Goal: Task Accomplishment & Management: Use online tool/utility

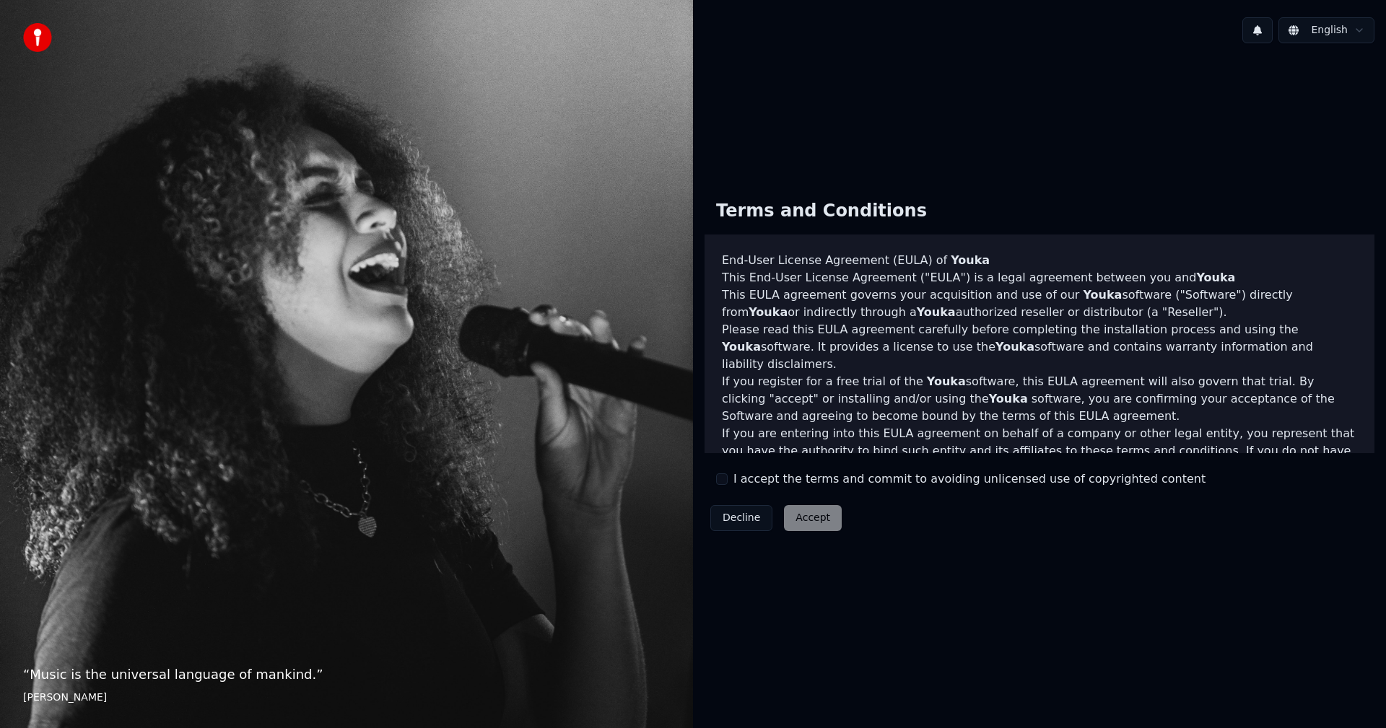
click at [728, 484] on div "I accept the terms and commit to avoiding unlicensed use of copyrighted content" at bounding box center [961, 479] width 490 height 17
click at [714, 478] on div "Terms and Conditions End-User License Agreement (EULA) of Youka This End-User L…" at bounding box center [1040, 362] width 670 height 349
click at [722, 480] on button "I accept the terms and commit to avoiding unlicensed use of copyrighted content" at bounding box center [722, 480] width 12 height 12
click at [809, 520] on button "Accept" at bounding box center [813, 518] width 58 height 26
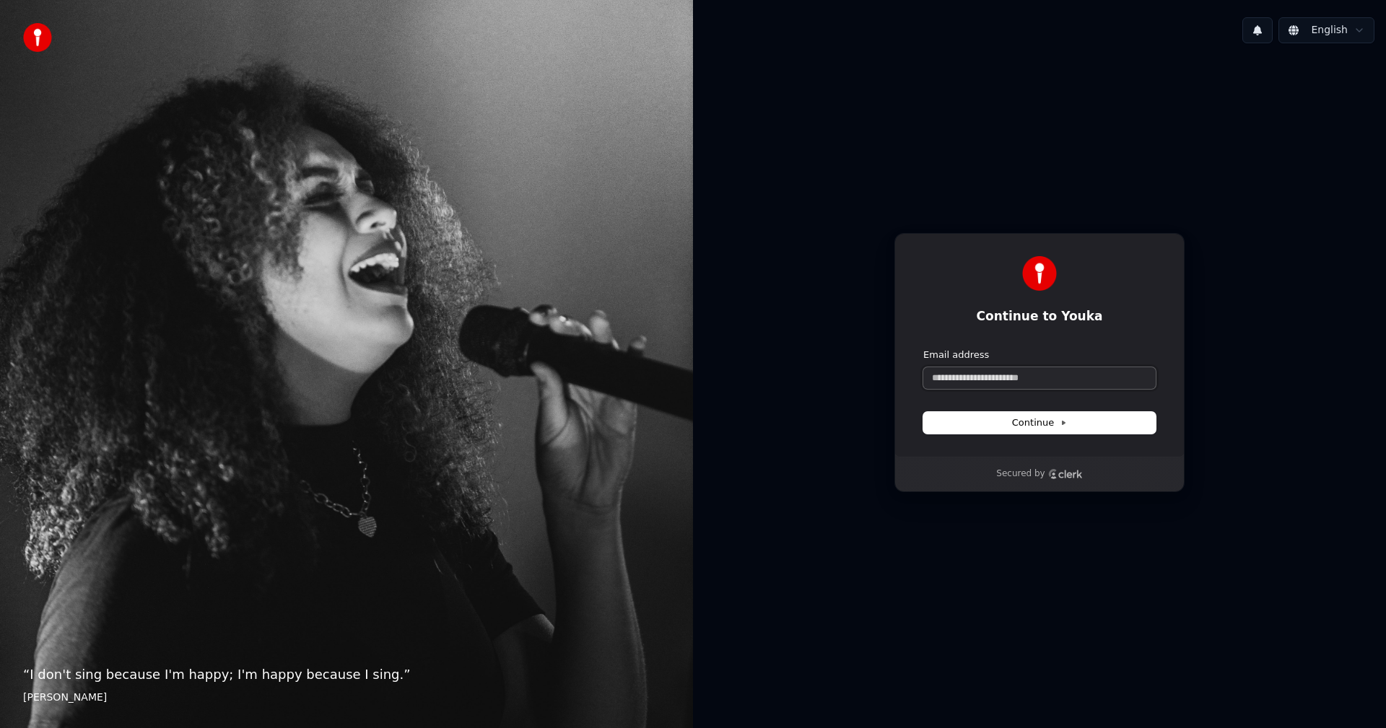
click at [1027, 380] on input "Email address" at bounding box center [1039, 378] width 232 height 22
click at [983, 380] on input "**********" at bounding box center [1039, 378] width 232 height 22
click at [997, 417] on button "Continue" at bounding box center [1039, 423] width 232 height 22
type input "**********"
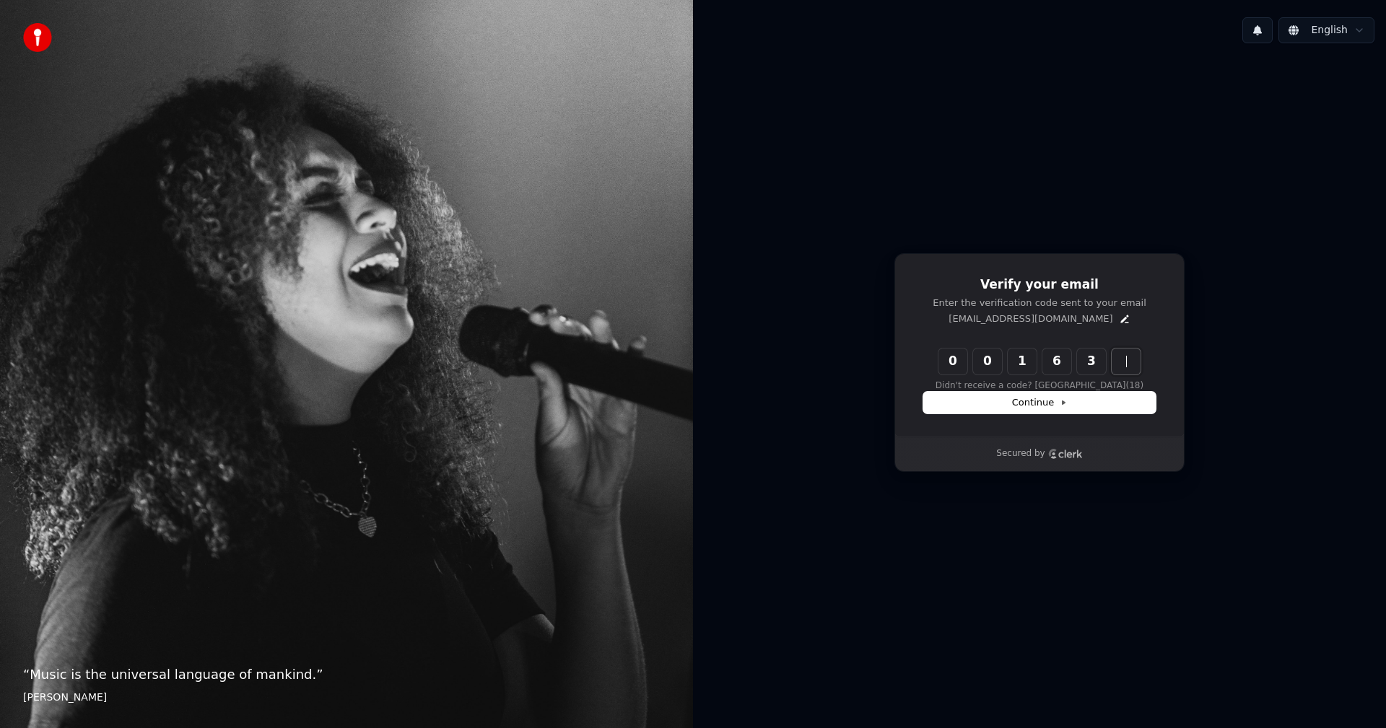
type input "******"
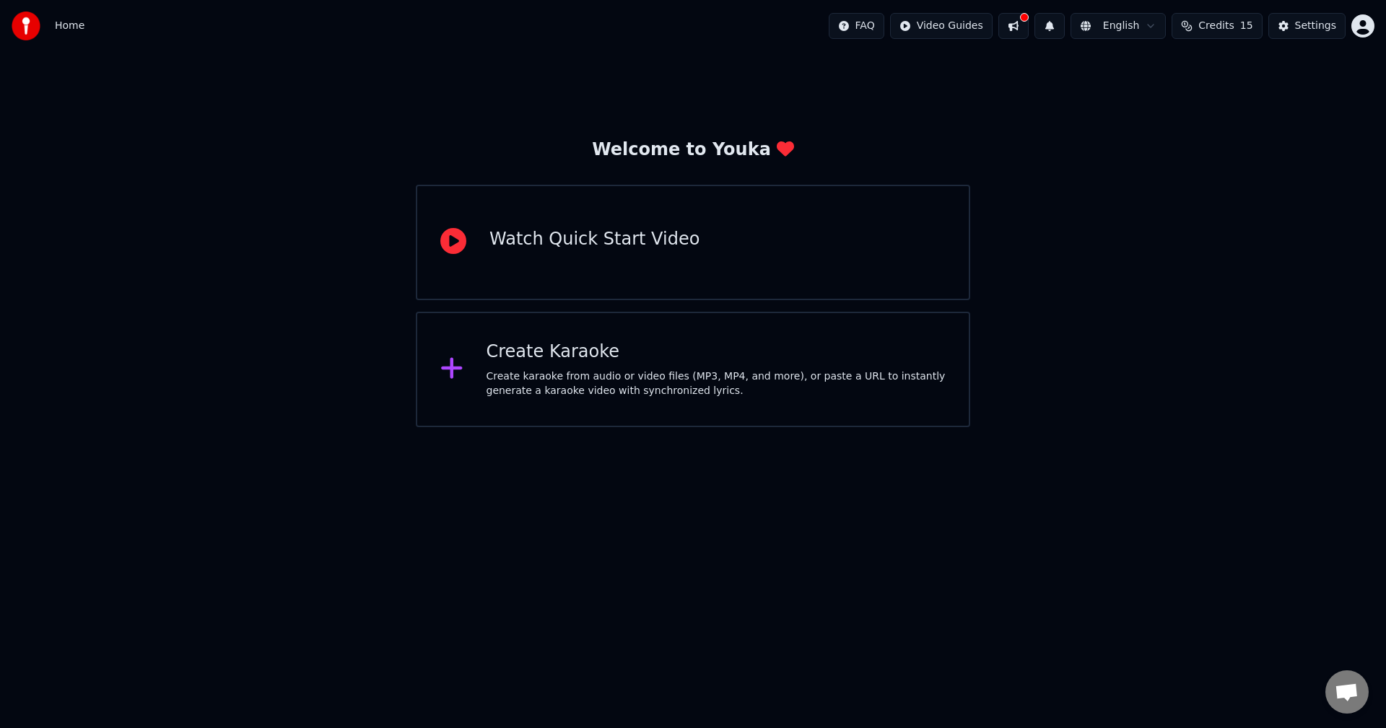
click at [613, 381] on div "Create karaoke from audio or video files (MP3, MP4, and more), or paste a URL t…" at bounding box center [717, 384] width 460 height 29
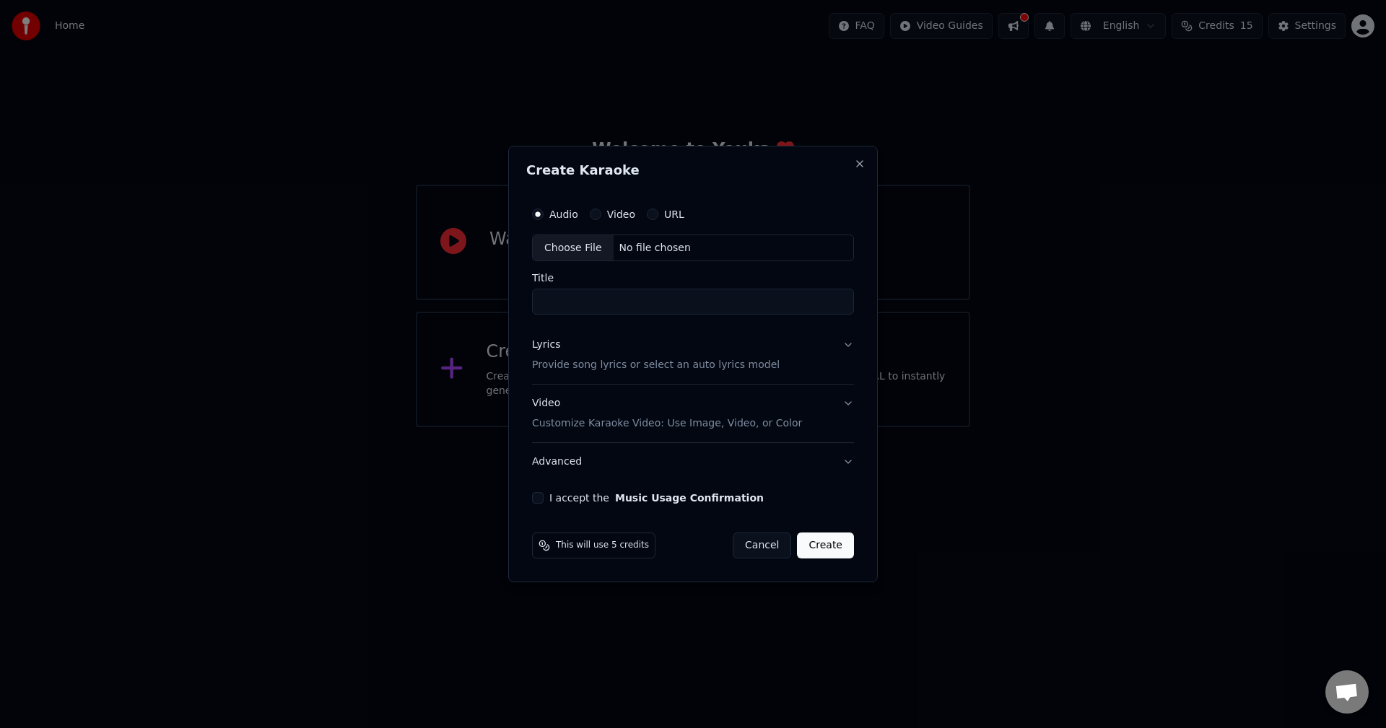
click at [763, 552] on button "Cancel" at bounding box center [762, 546] width 58 height 26
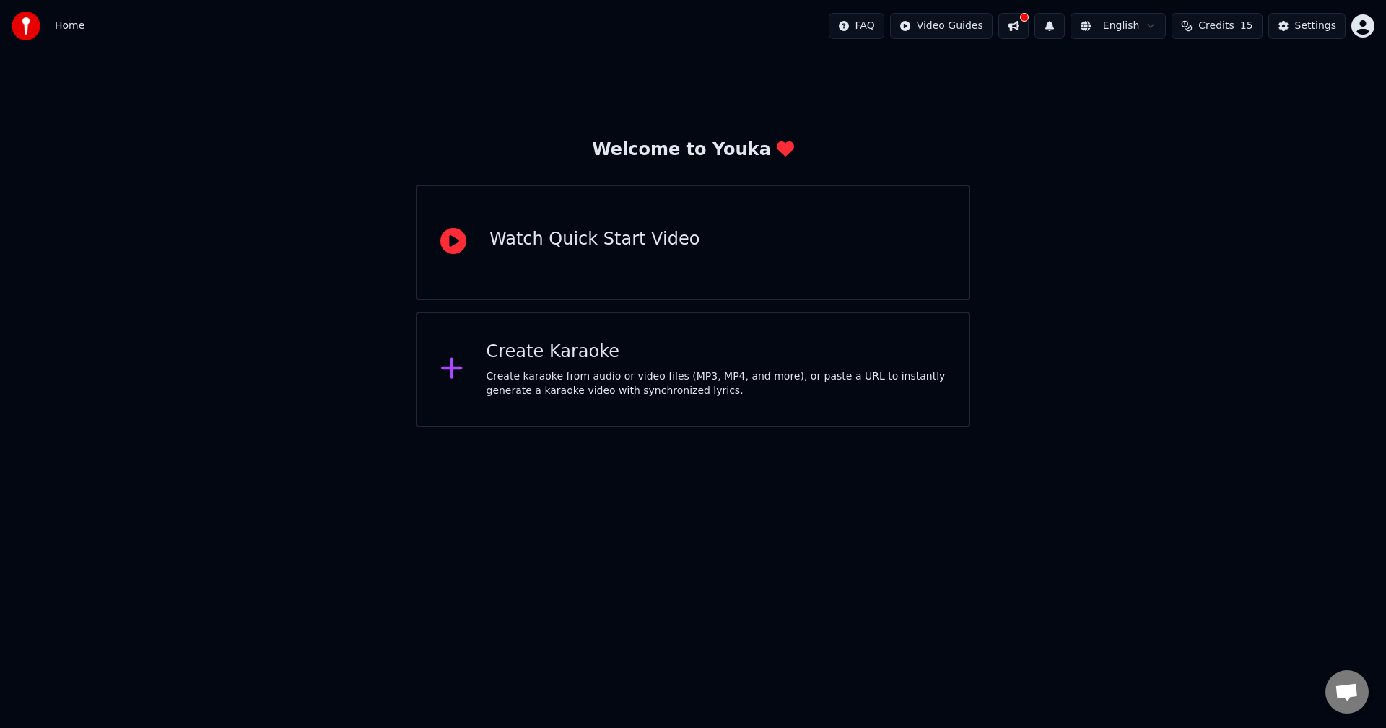
click at [631, 264] on div "Watch Quick Start Video" at bounding box center [693, 243] width 554 height 116
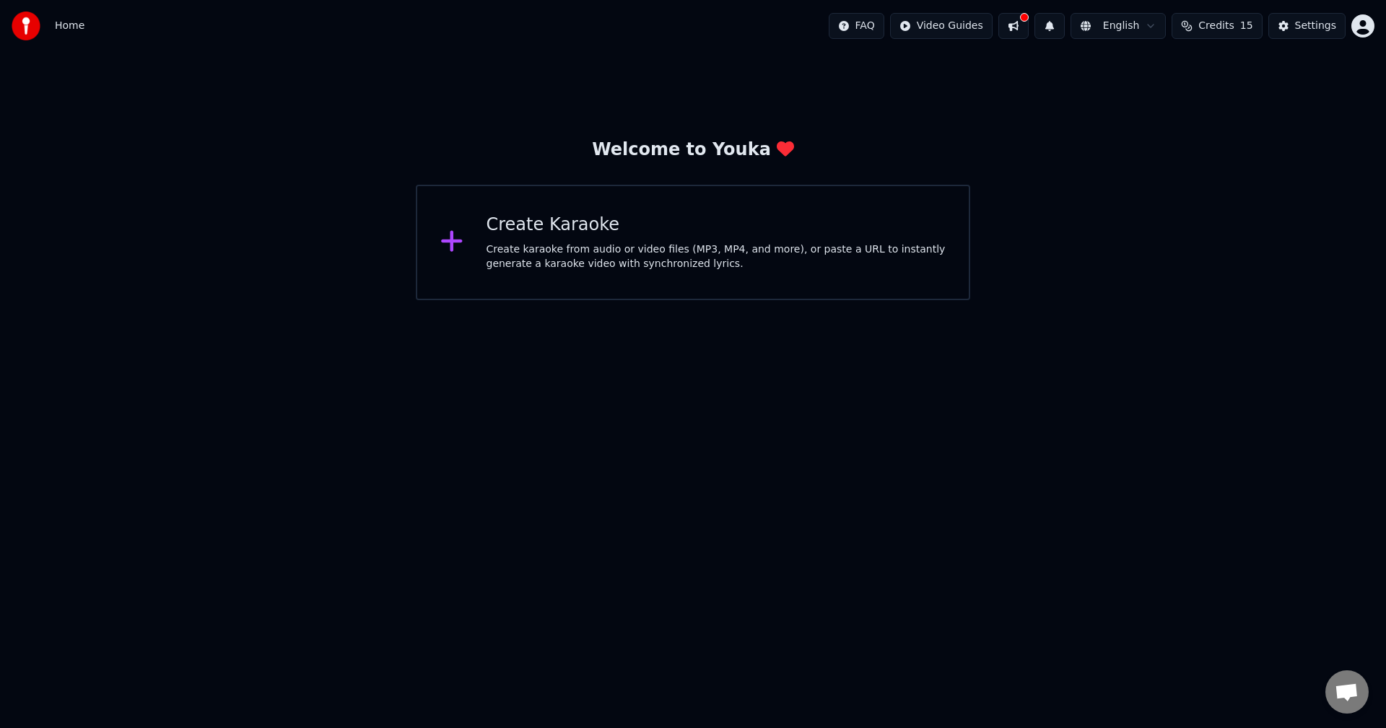
click at [582, 246] on div "Create karaoke from audio or video files (MP3, MP4, and more), or paste a URL t…" at bounding box center [717, 257] width 460 height 29
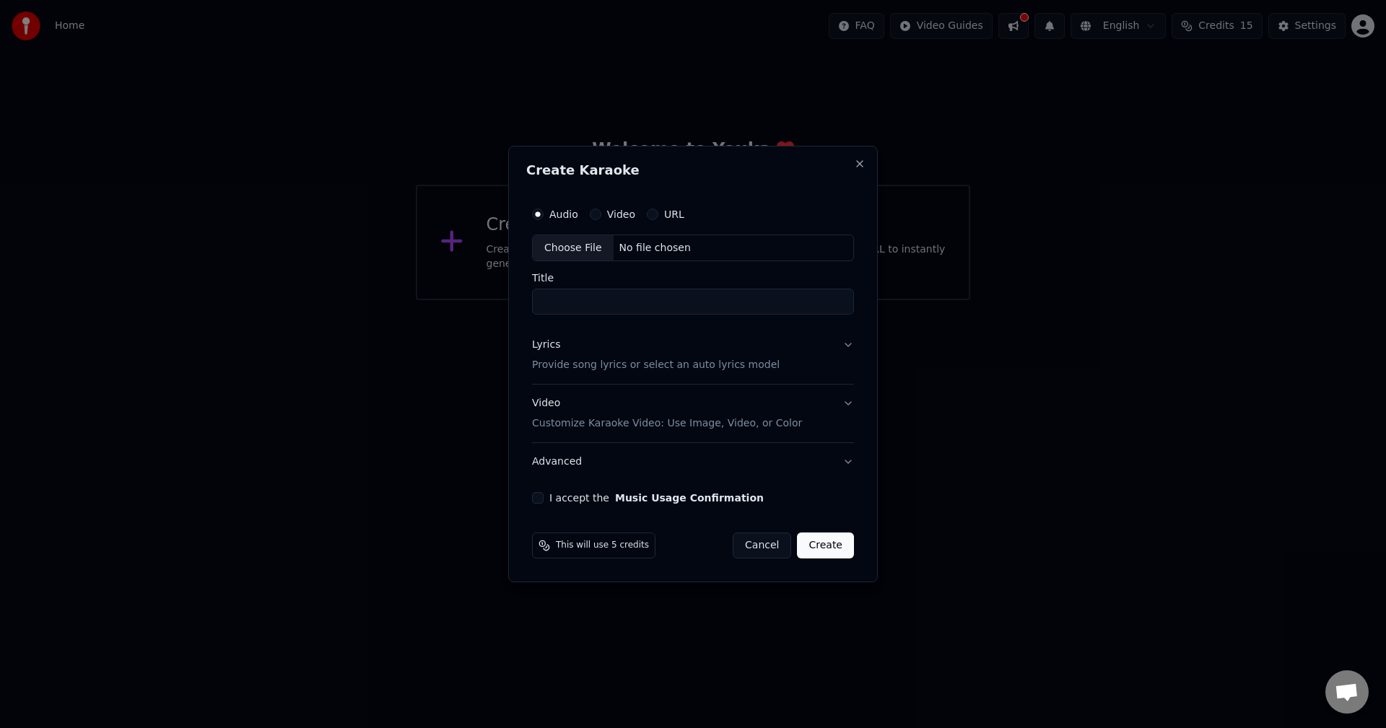
click at [598, 216] on button "Video" at bounding box center [596, 215] width 12 height 12
click at [633, 249] on div "No file chosen" at bounding box center [655, 248] width 83 height 14
click at [632, 245] on div "No file chosen" at bounding box center [655, 248] width 83 height 14
type input "**********"
click at [823, 544] on button "Create" at bounding box center [825, 546] width 57 height 26
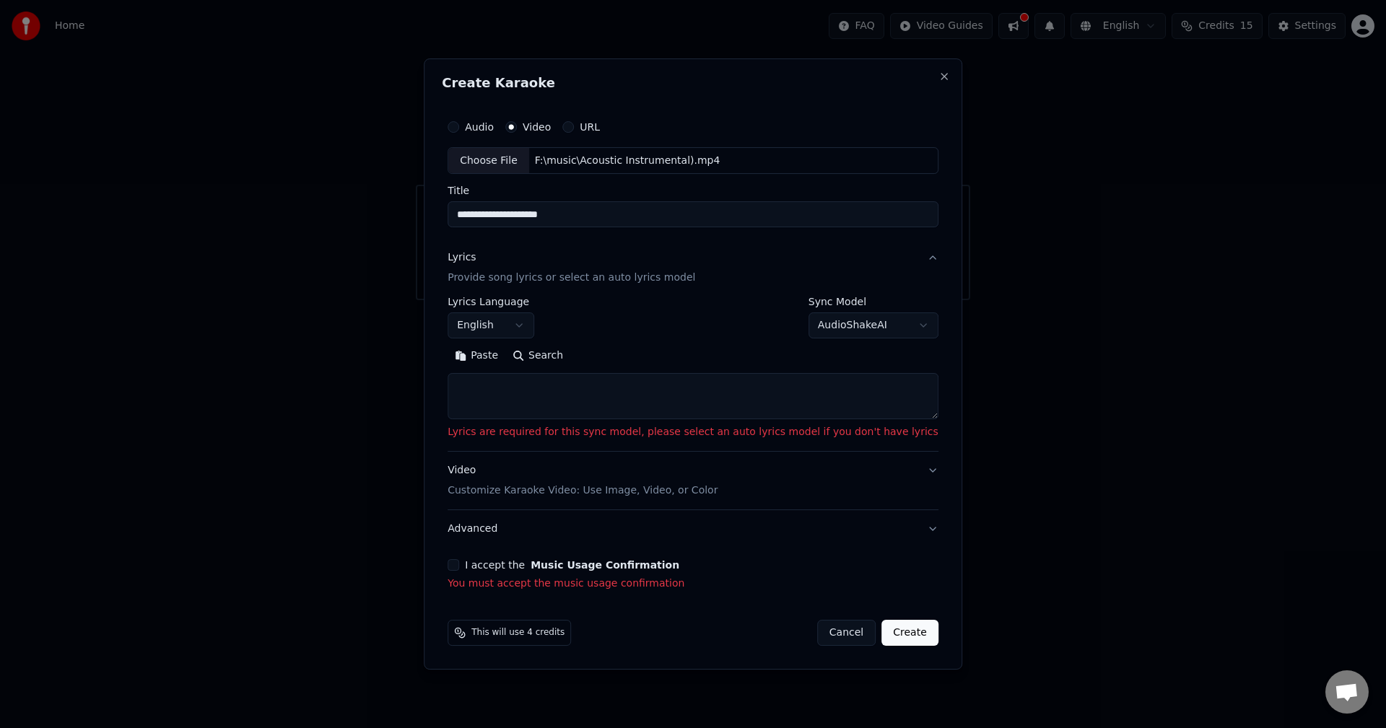
click at [863, 300] on body "**********" at bounding box center [693, 150] width 1386 height 300
click at [553, 300] on body "**********" at bounding box center [693, 150] width 1386 height 300
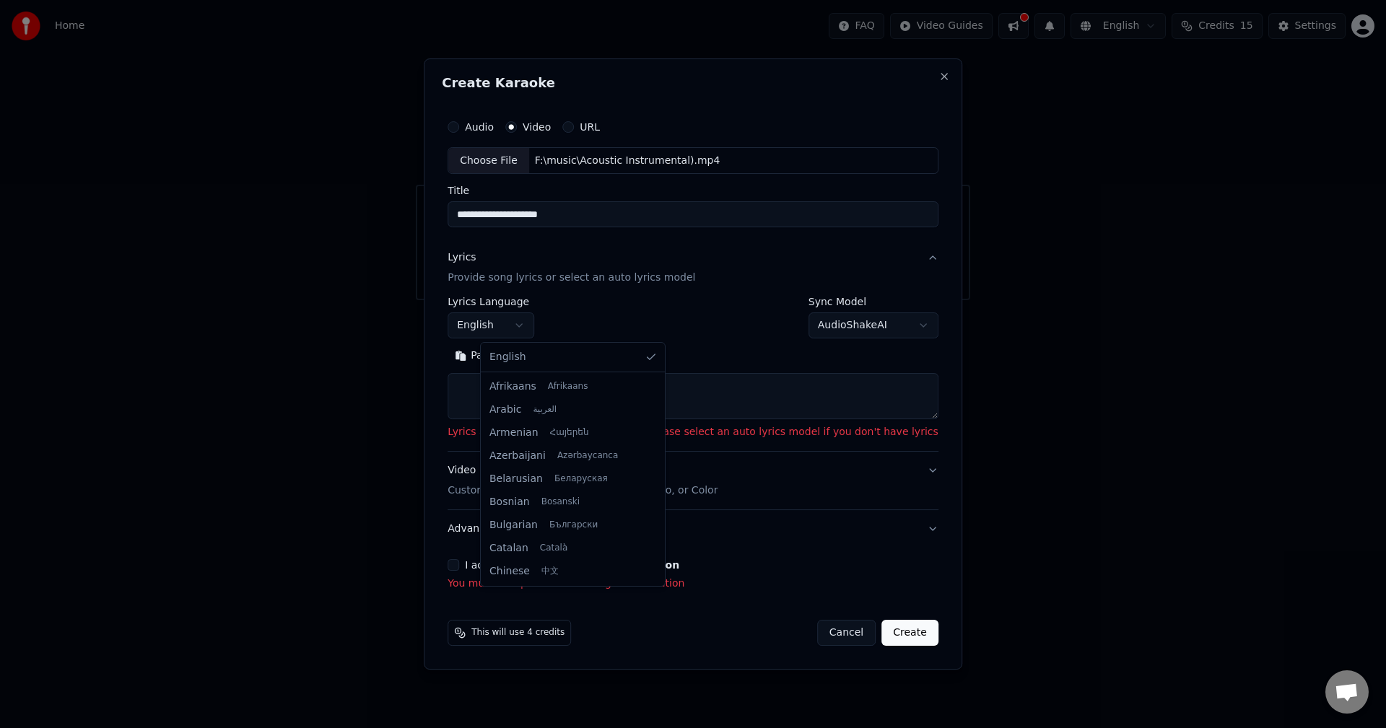
click at [553, 300] on body "**********" at bounding box center [693, 150] width 1386 height 300
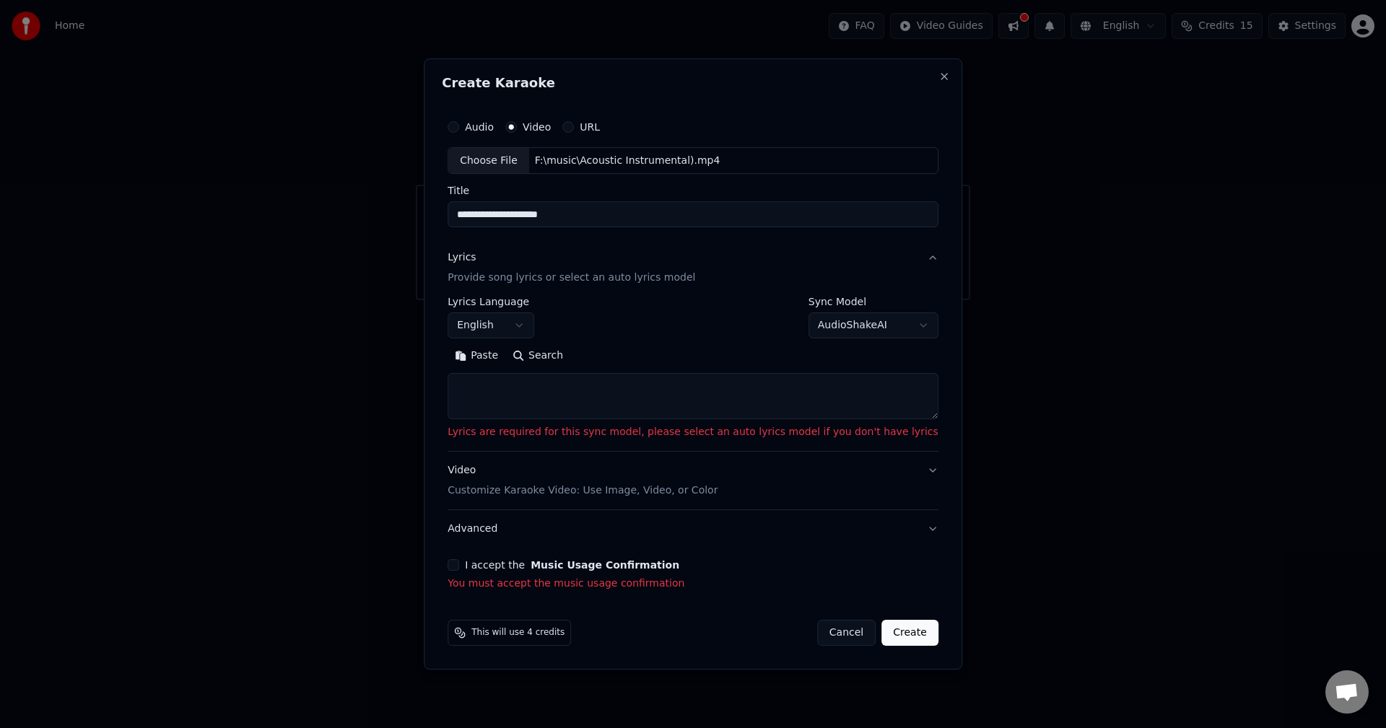
click at [863, 300] on body "**********" at bounding box center [693, 150] width 1386 height 300
select select "****"
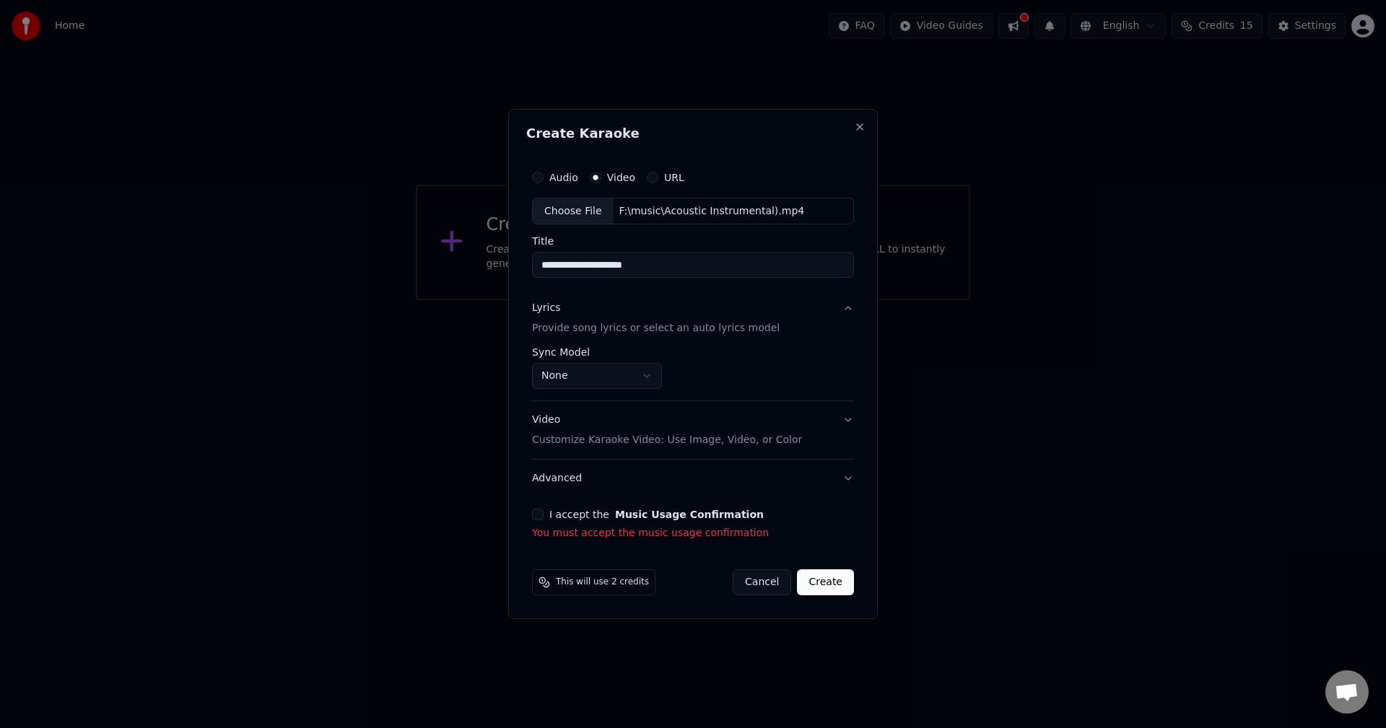
click at [531, 513] on div "**********" at bounding box center [693, 352] width 334 height 390
click at [541, 517] on button "I accept the Music Usage Confirmation" at bounding box center [538, 515] width 12 height 12
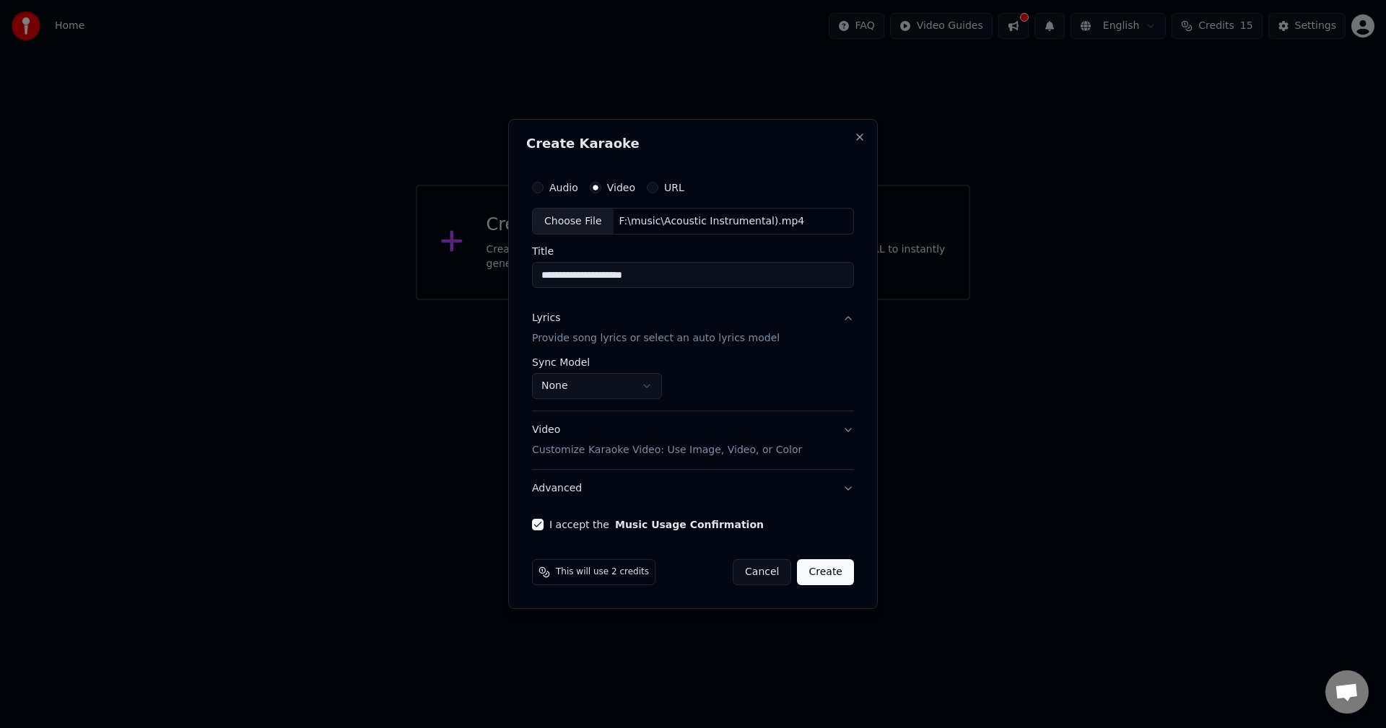
click at [827, 571] on button "Create" at bounding box center [825, 573] width 57 height 26
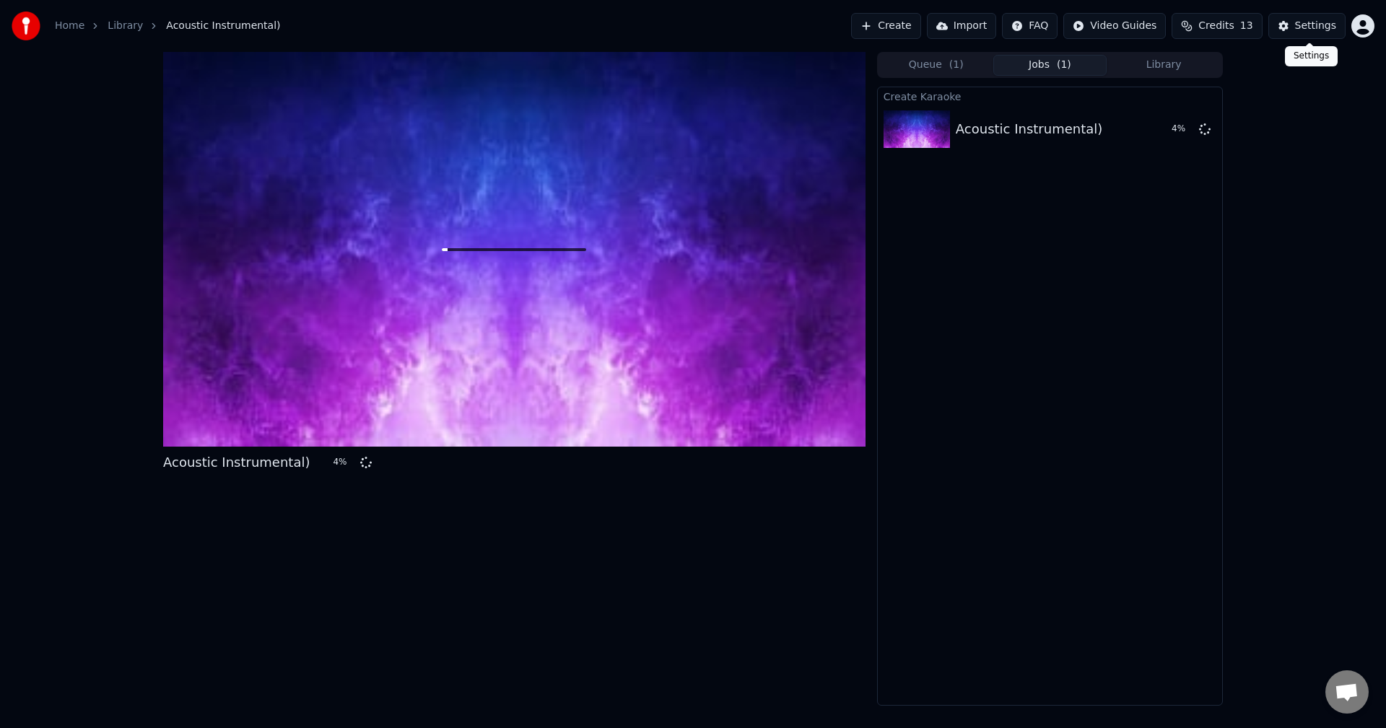
click at [1327, 28] on div "Settings" at bounding box center [1315, 26] width 41 height 14
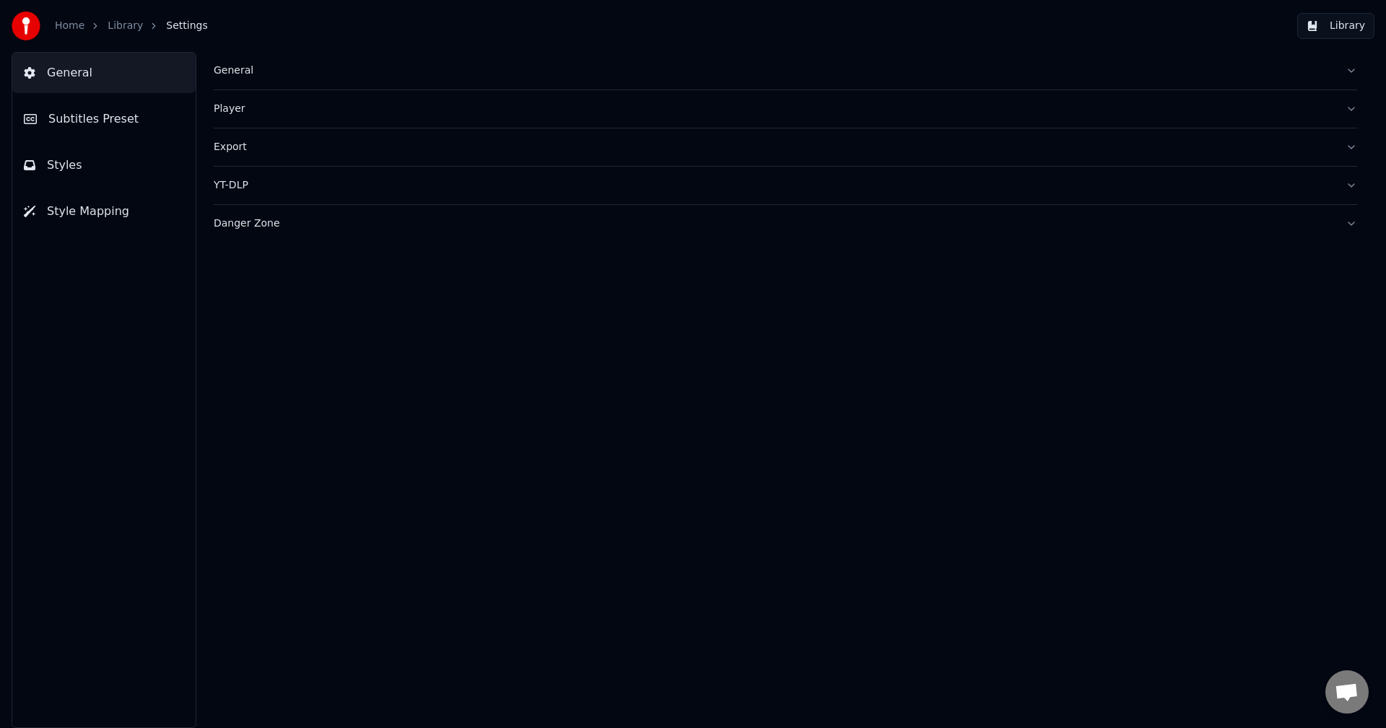
click at [92, 74] on button "General" at bounding box center [103, 73] width 183 height 40
click at [64, 161] on span "Styles" at bounding box center [64, 165] width 35 height 17
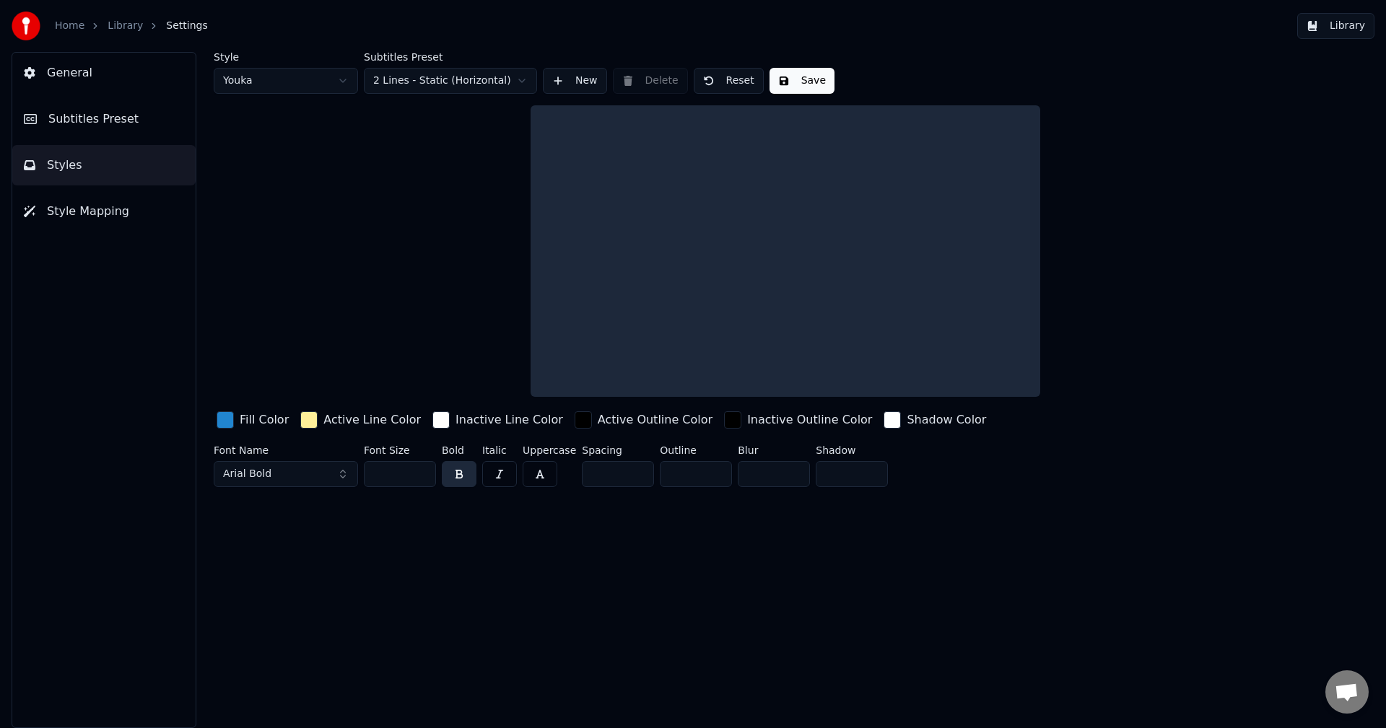
click at [66, 25] on link "Home" at bounding box center [70, 26] width 30 height 14
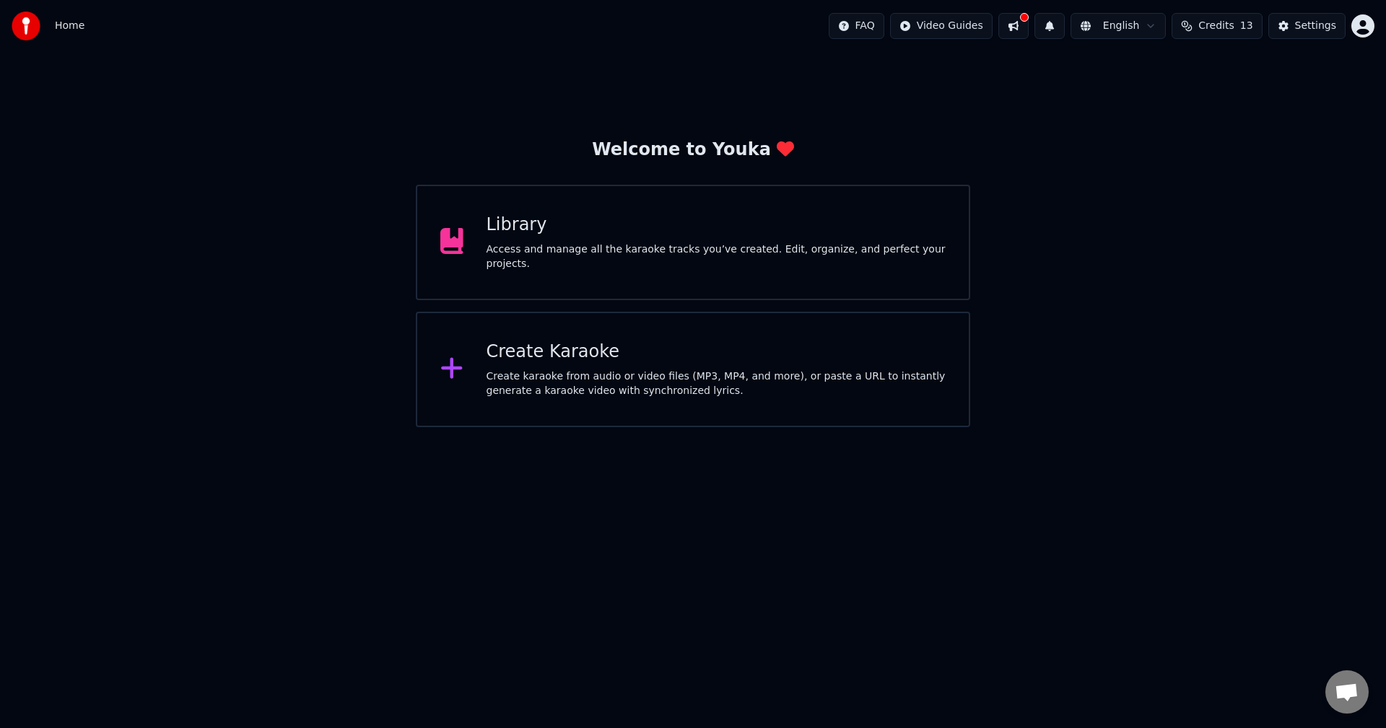
click at [67, 27] on span "Home" at bounding box center [70, 26] width 30 height 14
click at [666, 378] on div "Create karaoke from audio or video files (MP3, MP4, and more), or paste a URL t…" at bounding box center [717, 384] width 460 height 29
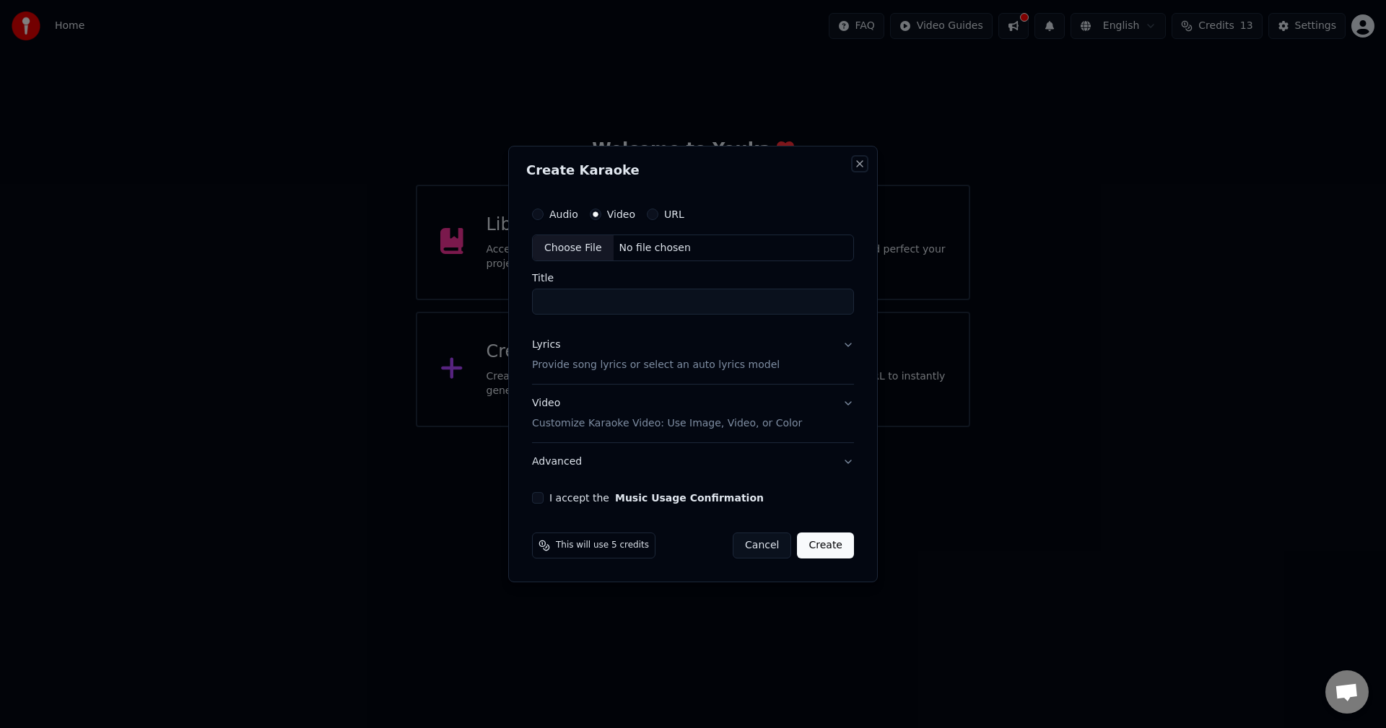
click at [858, 164] on button "Close" at bounding box center [860, 164] width 12 height 12
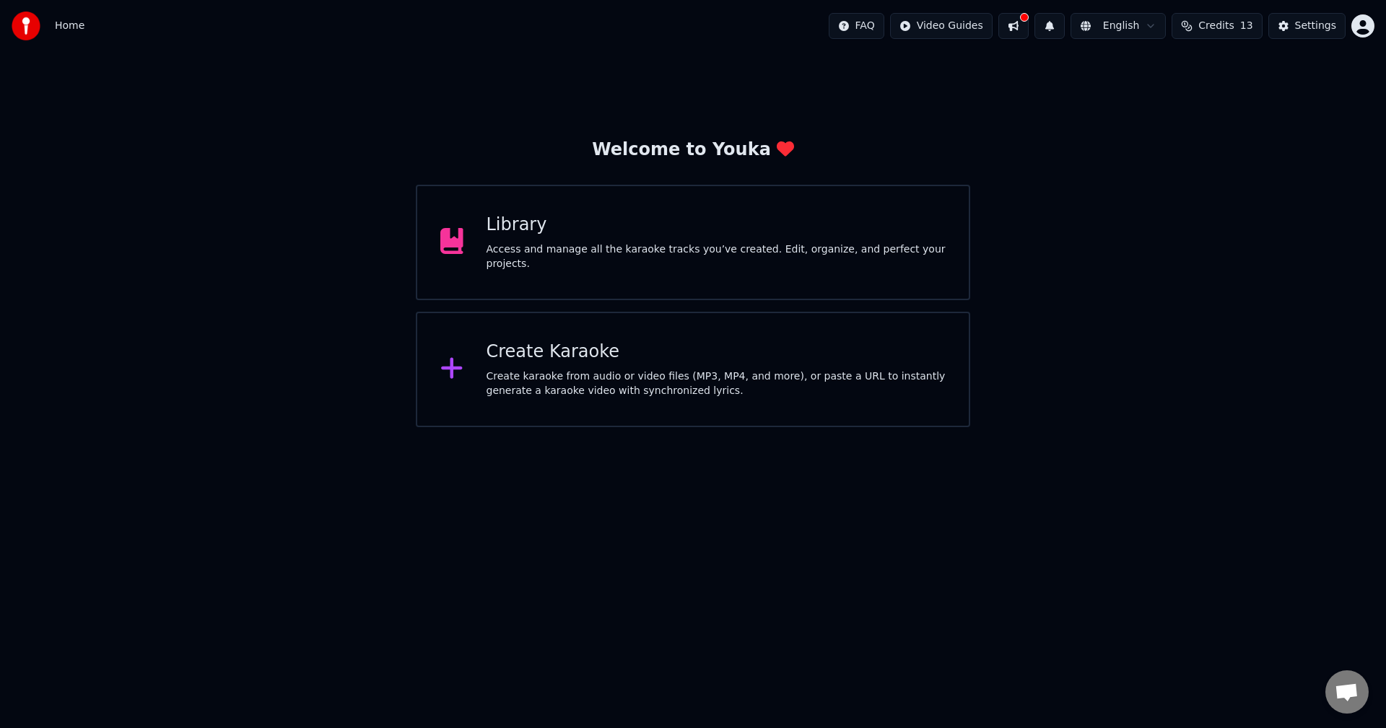
click at [962, 25] on html "Home FAQ Video Guides English Credits 13 Settings Welcome to Youka Library Acce…" at bounding box center [693, 213] width 1386 height 427
click at [229, 54] on html "Home FAQ Video Guides English Credits 13 Settings Welcome to Youka Library Acce…" at bounding box center [693, 213] width 1386 height 427
click at [33, 25] on img at bounding box center [26, 26] width 29 height 29
click at [1371, 25] on html "Home FAQ Video Guides English Credits 13 Settings Welcome to Youka Library Acce…" at bounding box center [693, 213] width 1386 height 427
click at [1159, 116] on html "Home FAQ Video Guides English Credits 13 Settings Welcome to Youka Library Acce…" at bounding box center [693, 213] width 1386 height 427
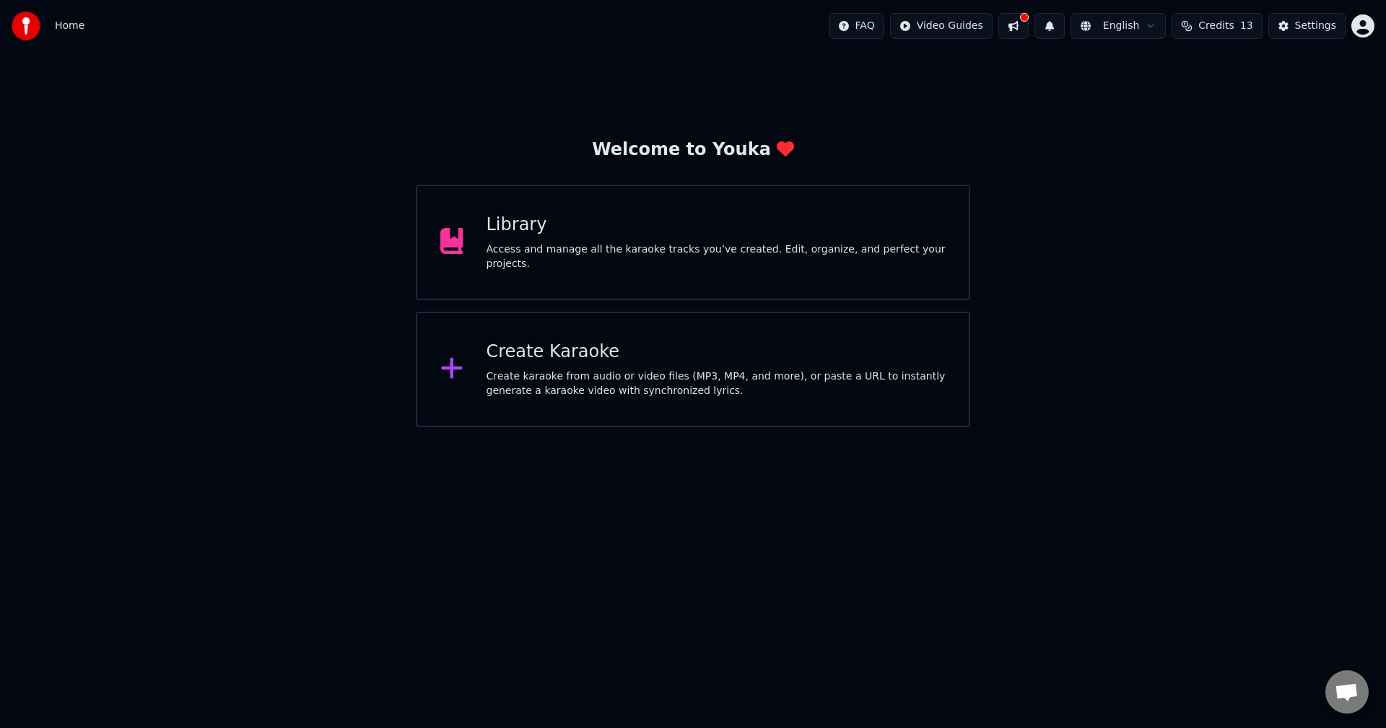
click at [1138, 28] on html "Home FAQ Video Guides English Credits 13 Settings Welcome to Youka Library Acce…" at bounding box center [693, 213] width 1386 height 427
click at [1095, 27] on html "Home FAQ Video Guides English Credits 13 Settings Welcome to Youka Library Acce…" at bounding box center [693, 213] width 1386 height 427
click at [1029, 24] on button at bounding box center [1013, 26] width 30 height 26
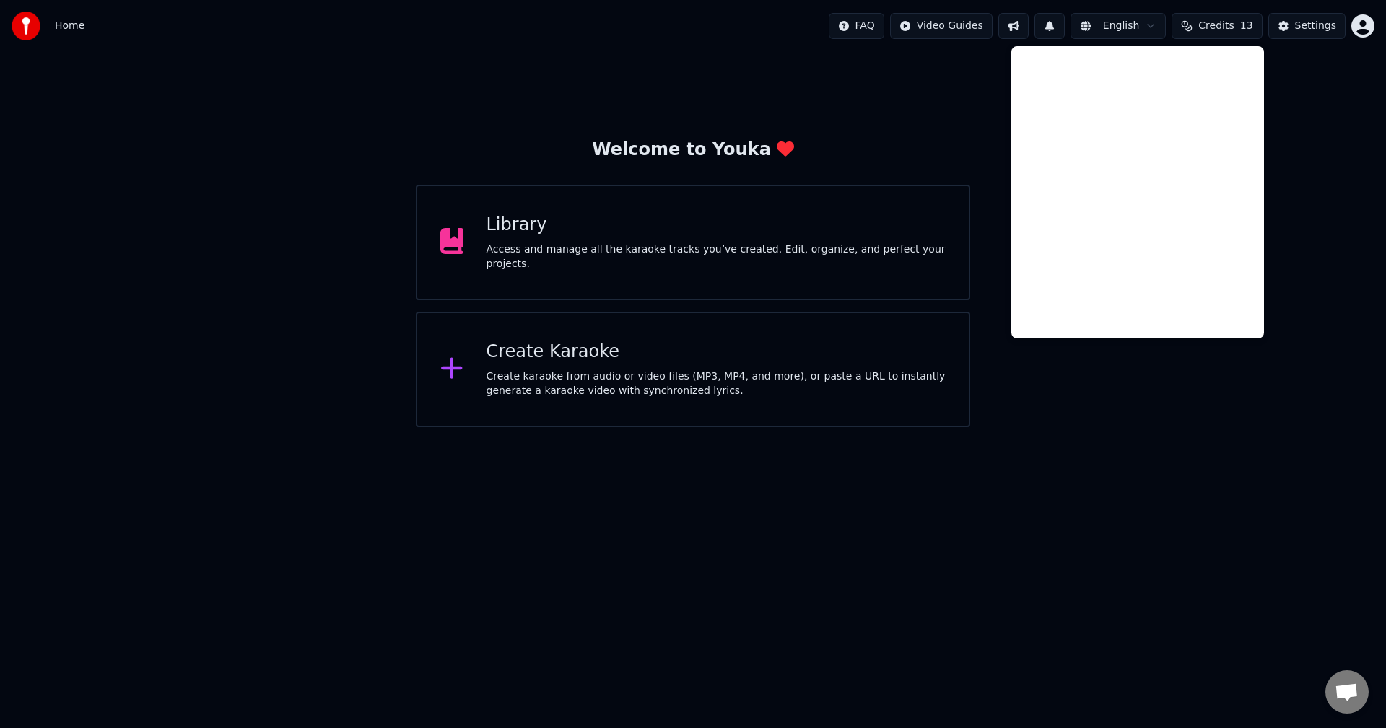
drag, startPoint x: 889, startPoint y: 97, endPoint x: 827, endPoint y: 112, distance: 64.5
click at [884, 99] on div "Welcome to Youka Library Access and manage all the karaoke tracks you’ve create…" at bounding box center [693, 239] width 1386 height 375
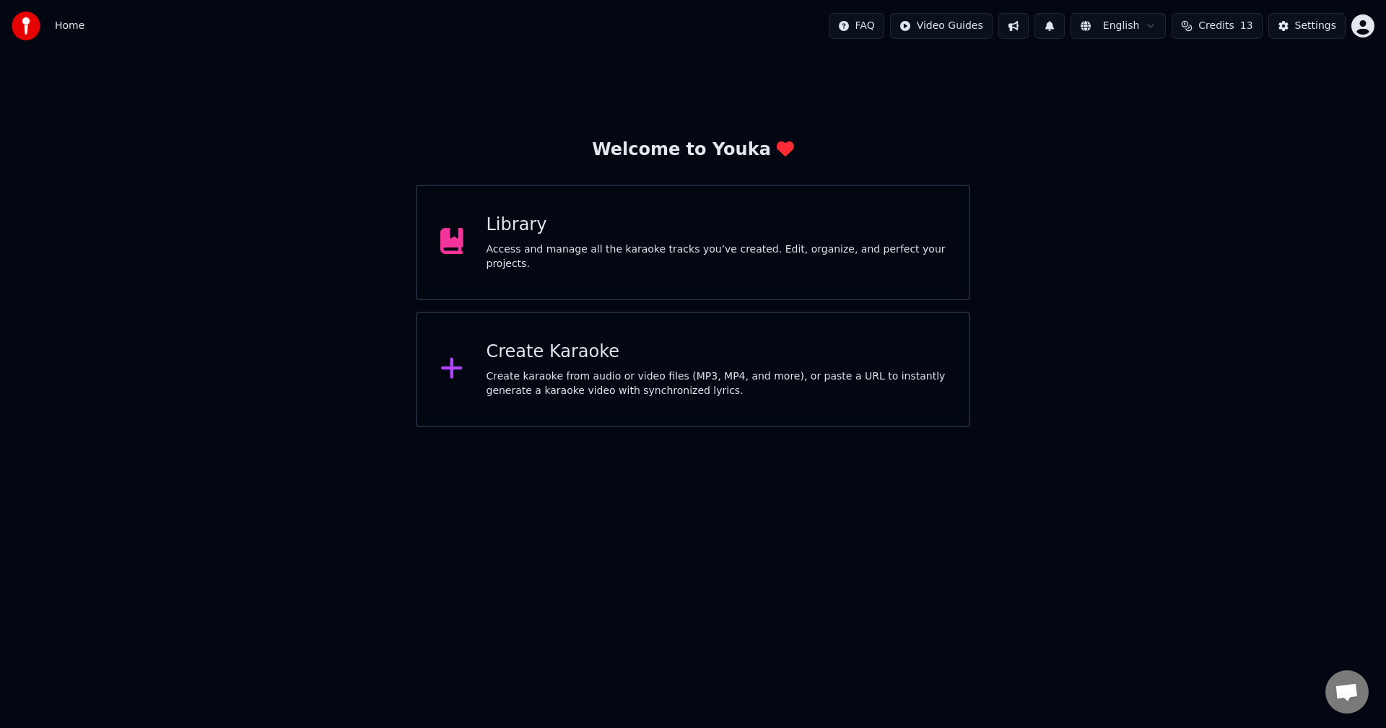
click at [537, 323] on div "Create Karaoke Create karaoke from audio or video files (MP3, MP4, and more), o…" at bounding box center [693, 370] width 554 height 116
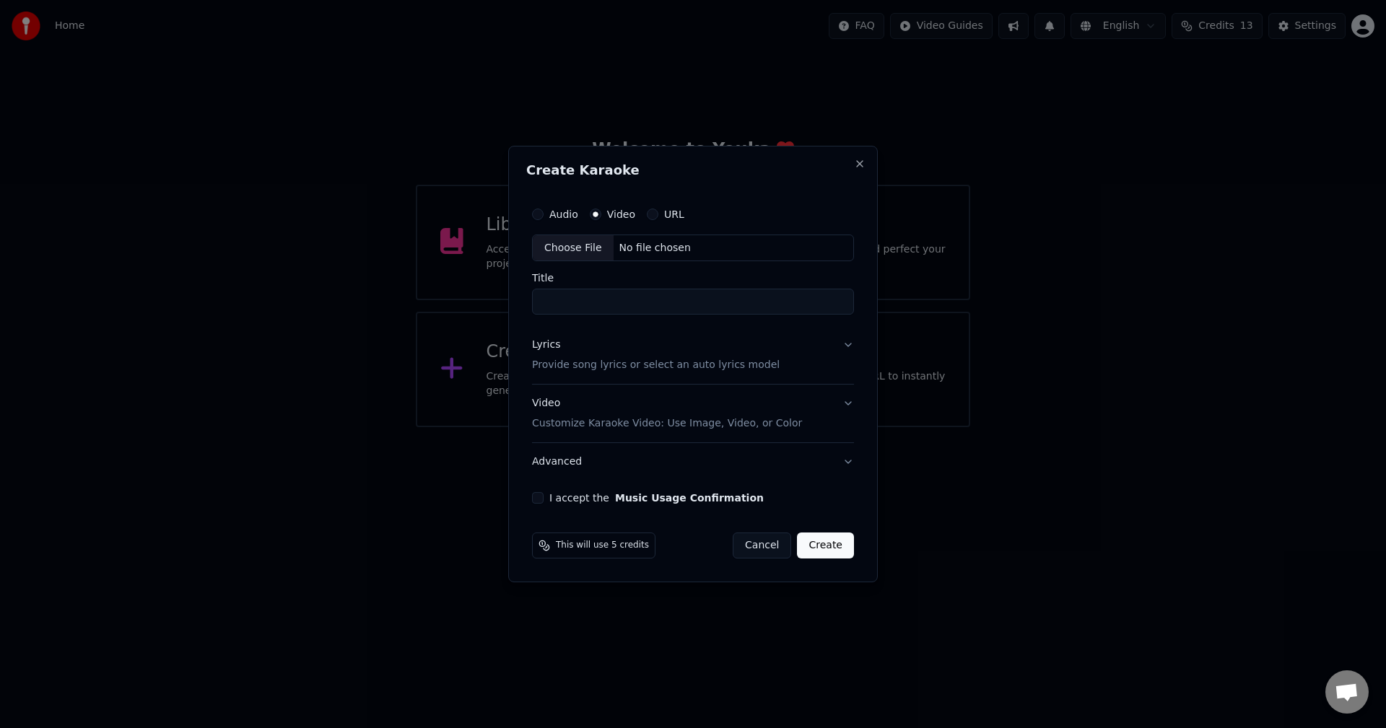
click at [853, 161] on div "Create Karaoke Audio Video URL Choose File No file chosen Title Lyrics Provide …" at bounding box center [693, 365] width 370 height 438
click at [861, 158] on button "Close" at bounding box center [860, 164] width 12 height 12
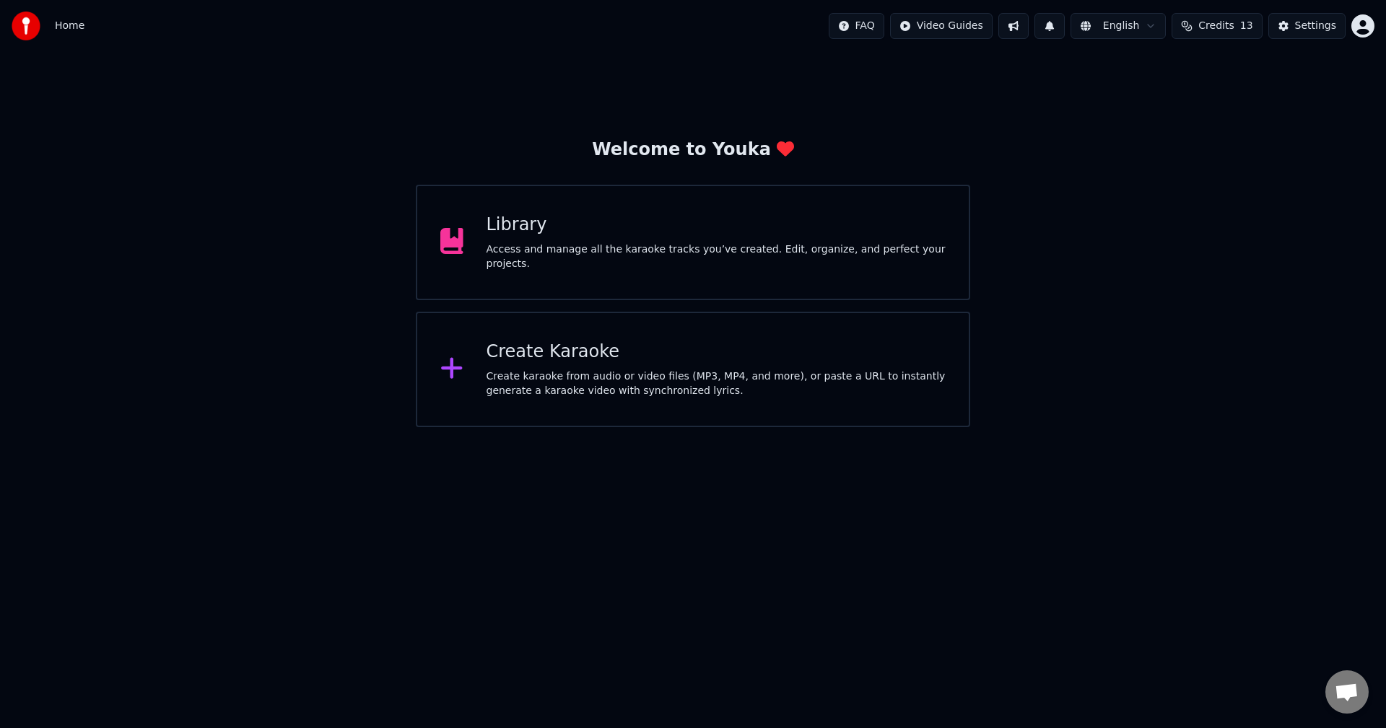
click at [765, 230] on div "Library" at bounding box center [717, 225] width 460 height 23
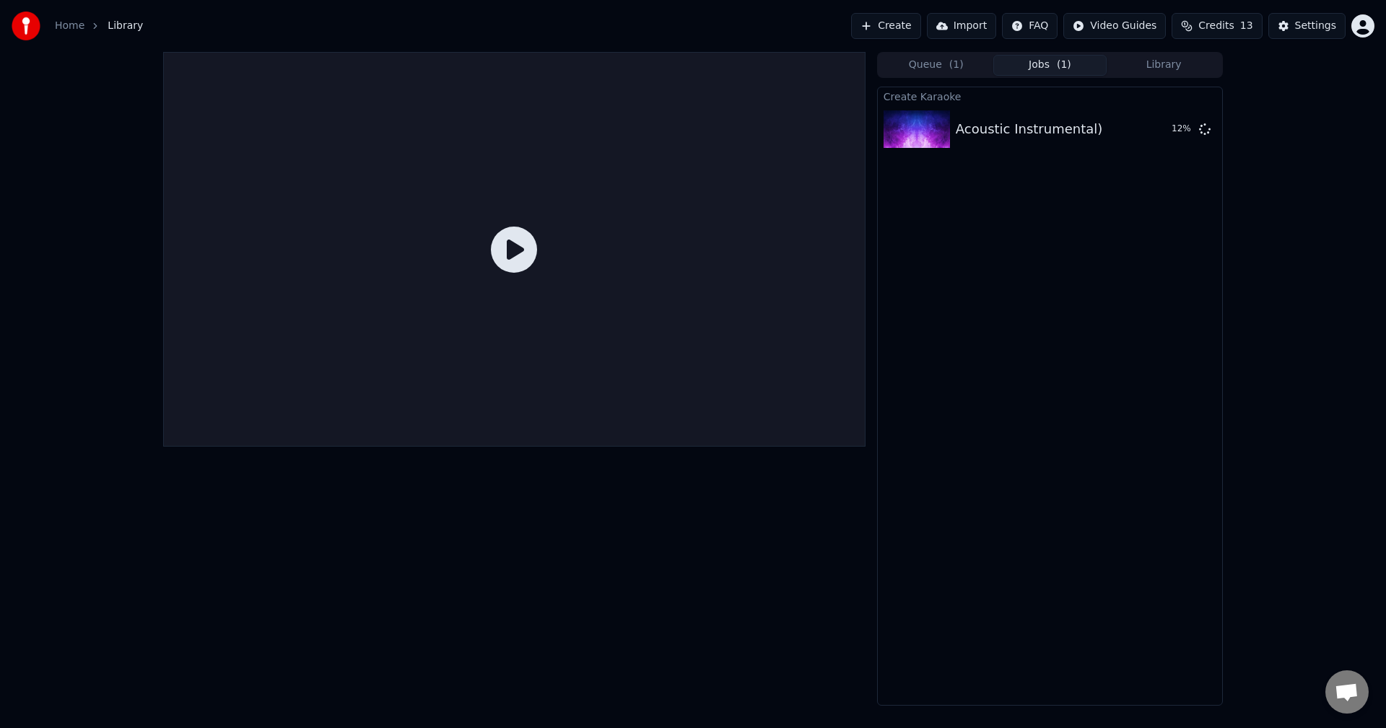
click at [513, 256] on icon at bounding box center [514, 250] width 46 height 46
click at [978, 24] on button "Import" at bounding box center [961, 26] width 69 height 26
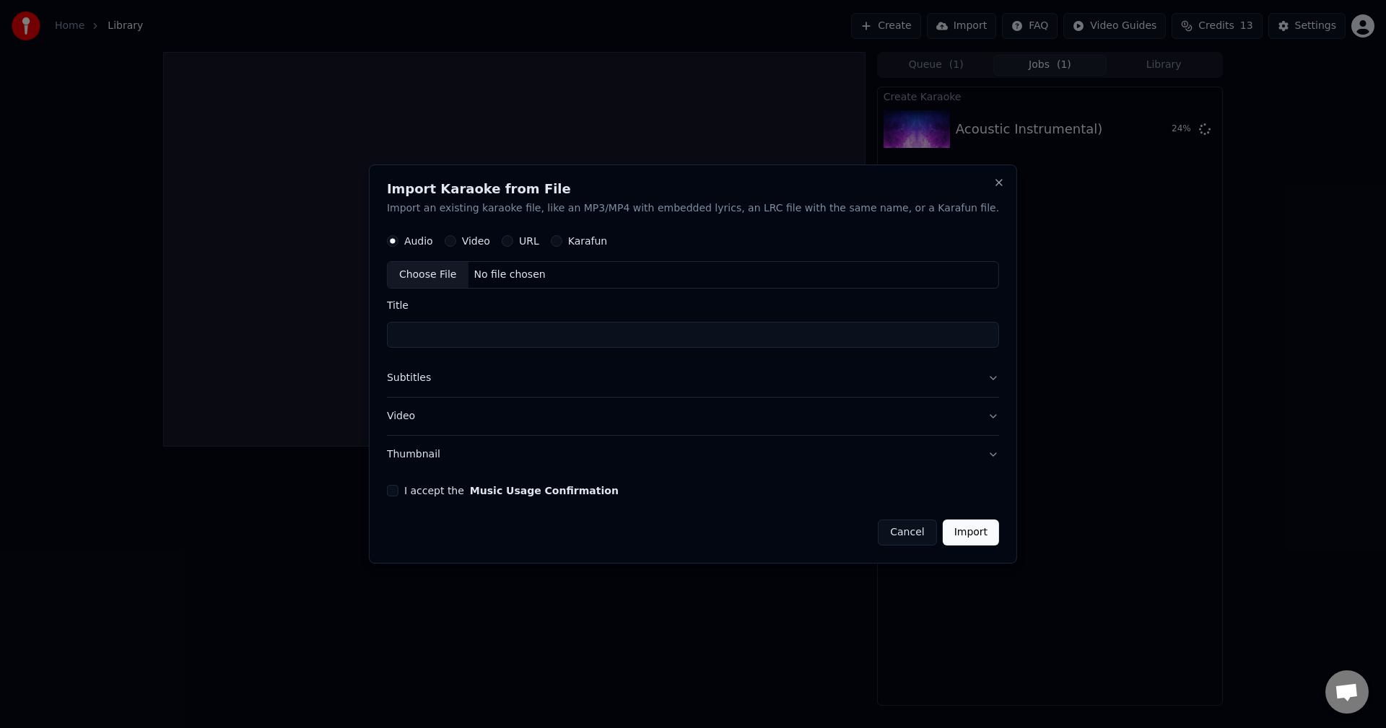
click at [513, 243] on button "URL" at bounding box center [508, 242] width 12 height 12
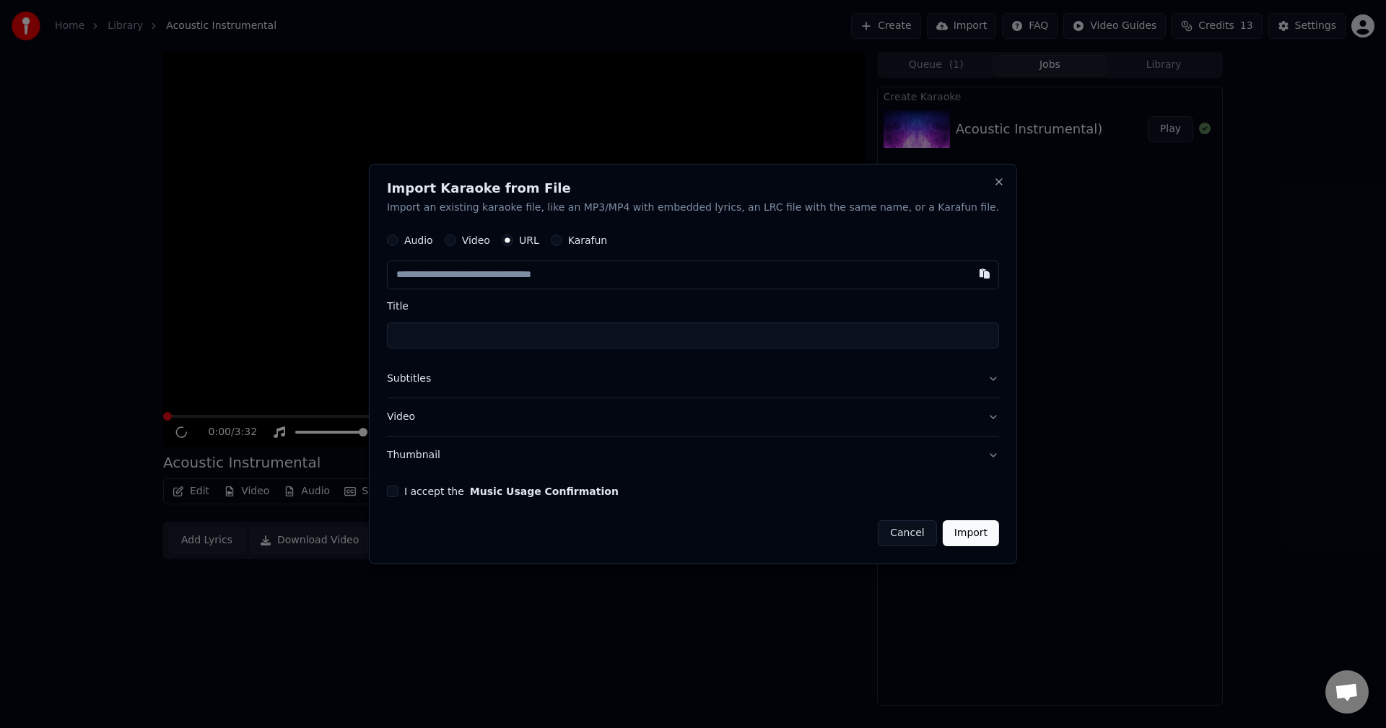
click at [655, 268] on input "text" at bounding box center [693, 275] width 612 height 29
paste input "**********"
type input "**********"
click at [572, 339] on input "Title" at bounding box center [693, 336] width 612 height 26
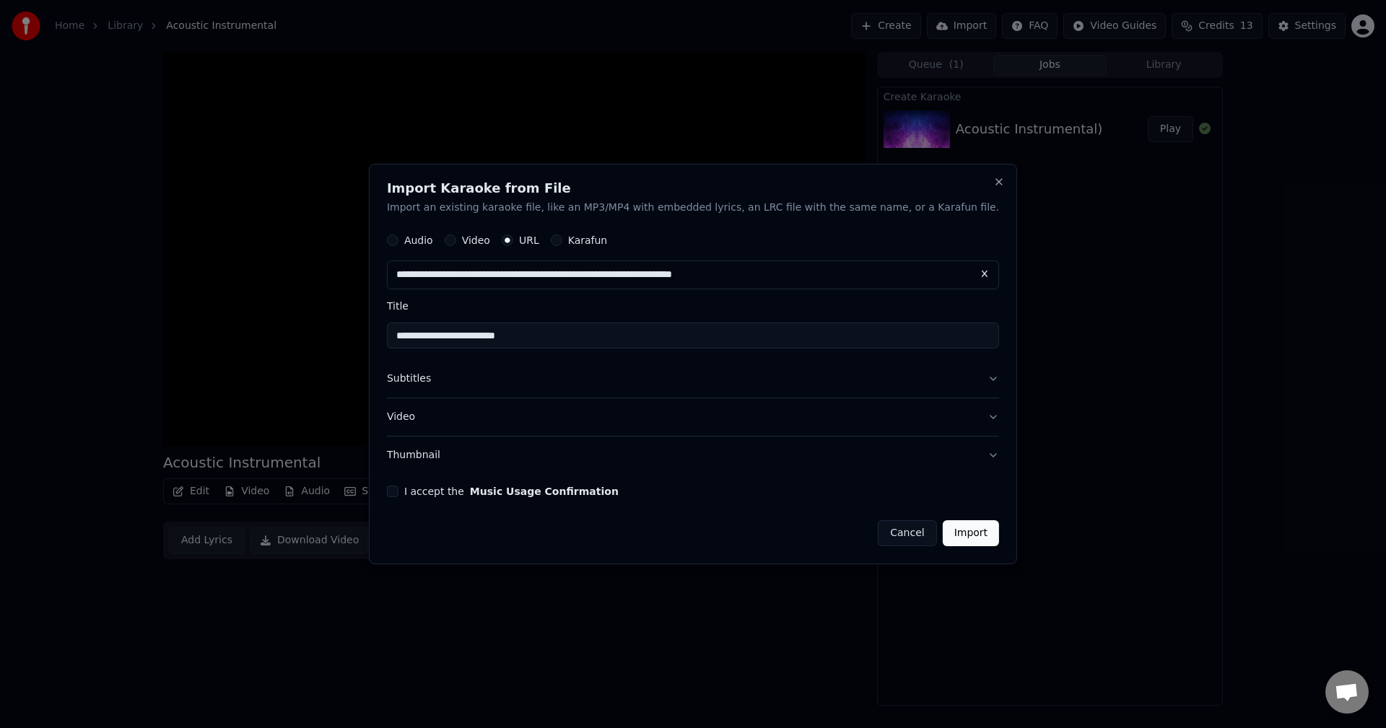
type input "**********"
click at [943, 527] on button "Import" at bounding box center [971, 534] width 56 height 26
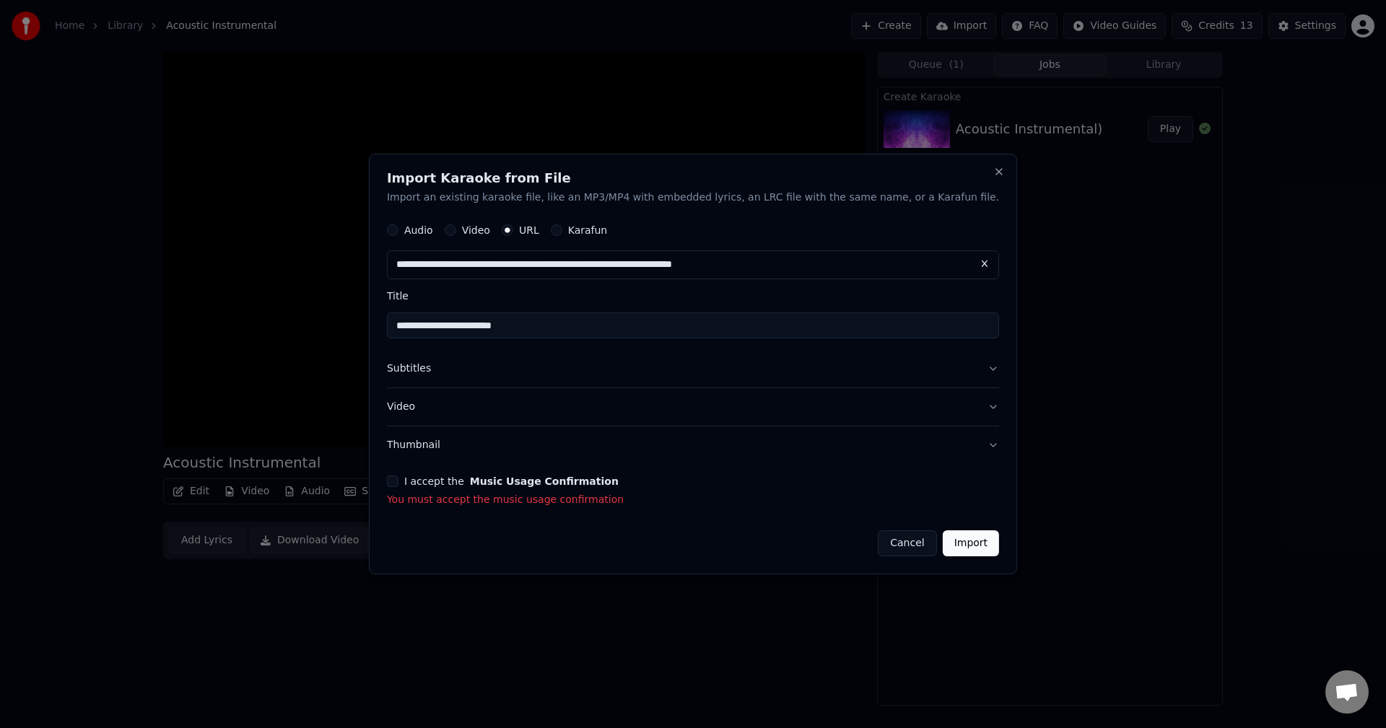
click at [420, 486] on div "**********" at bounding box center [693, 365] width 648 height 422
click at [399, 485] on button "I accept the Music Usage Confirmation" at bounding box center [393, 482] width 12 height 12
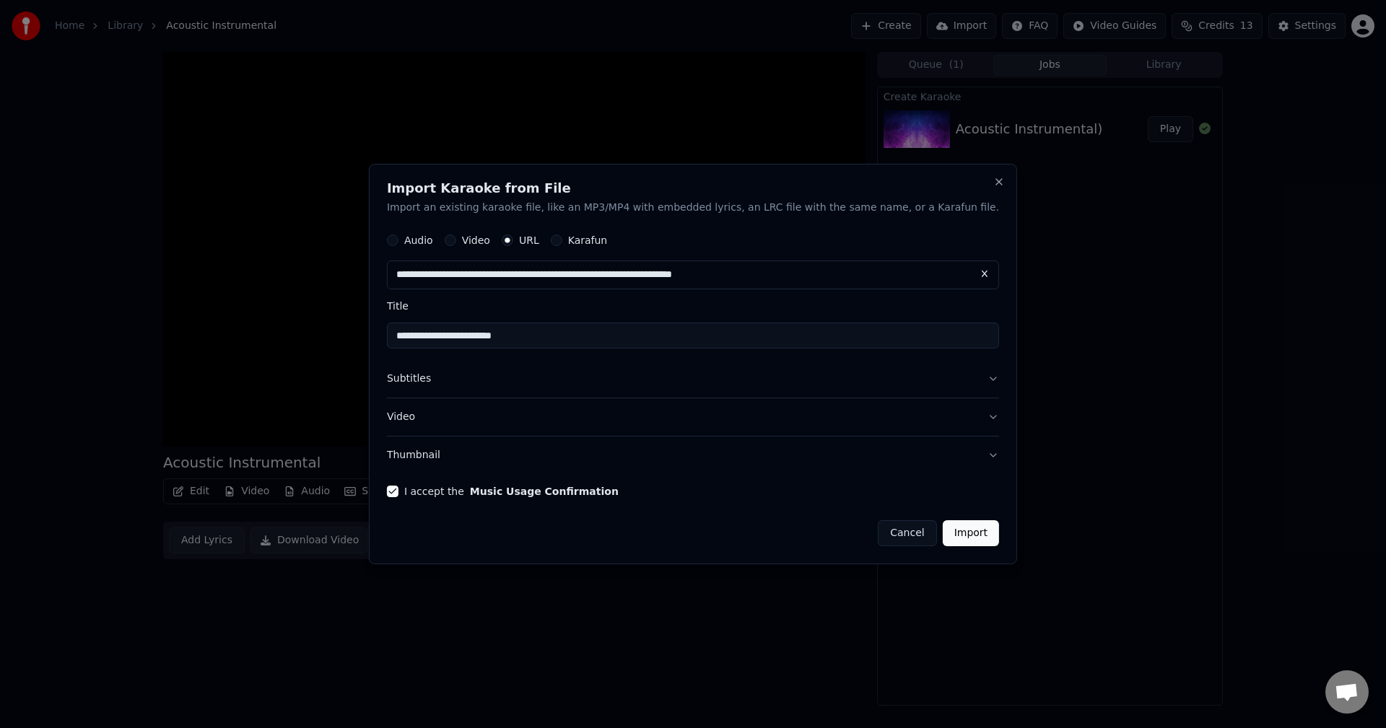
click at [943, 535] on button "Import" at bounding box center [971, 534] width 56 height 26
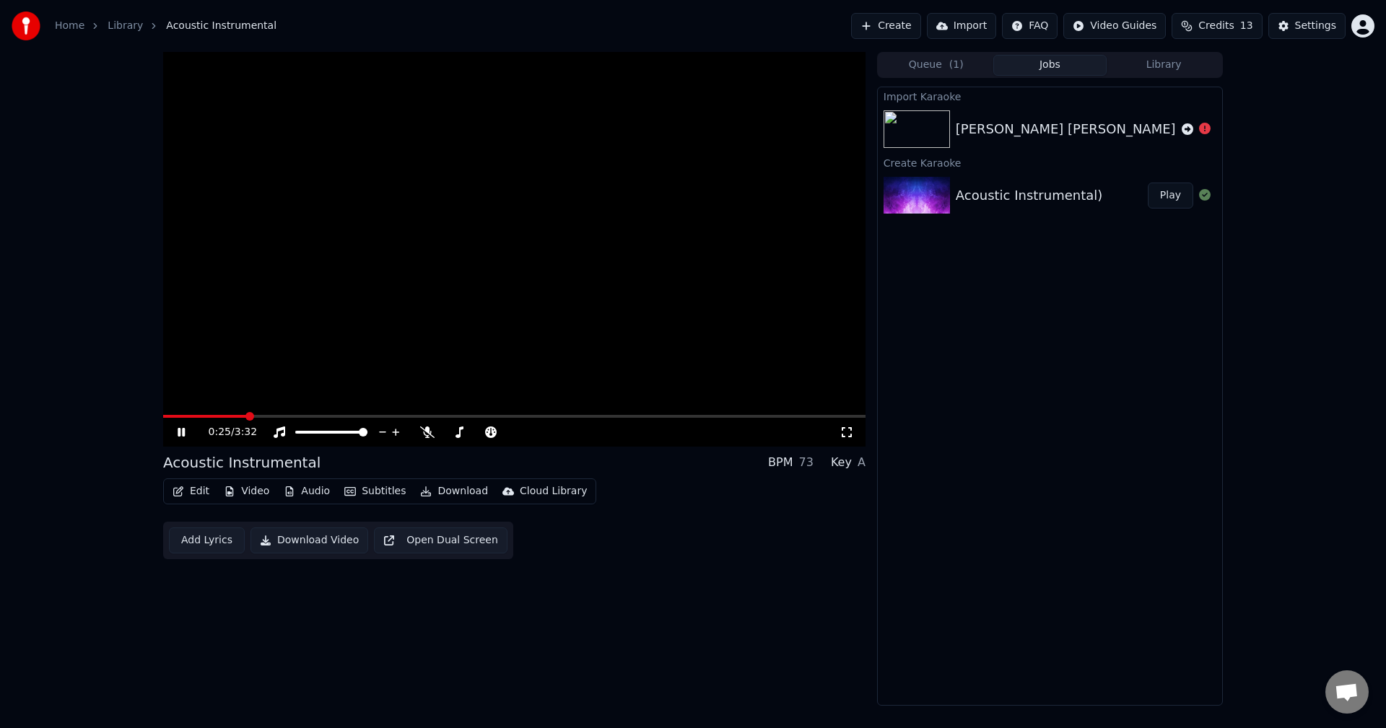
click at [846, 434] on icon at bounding box center [847, 433] width 14 height 12
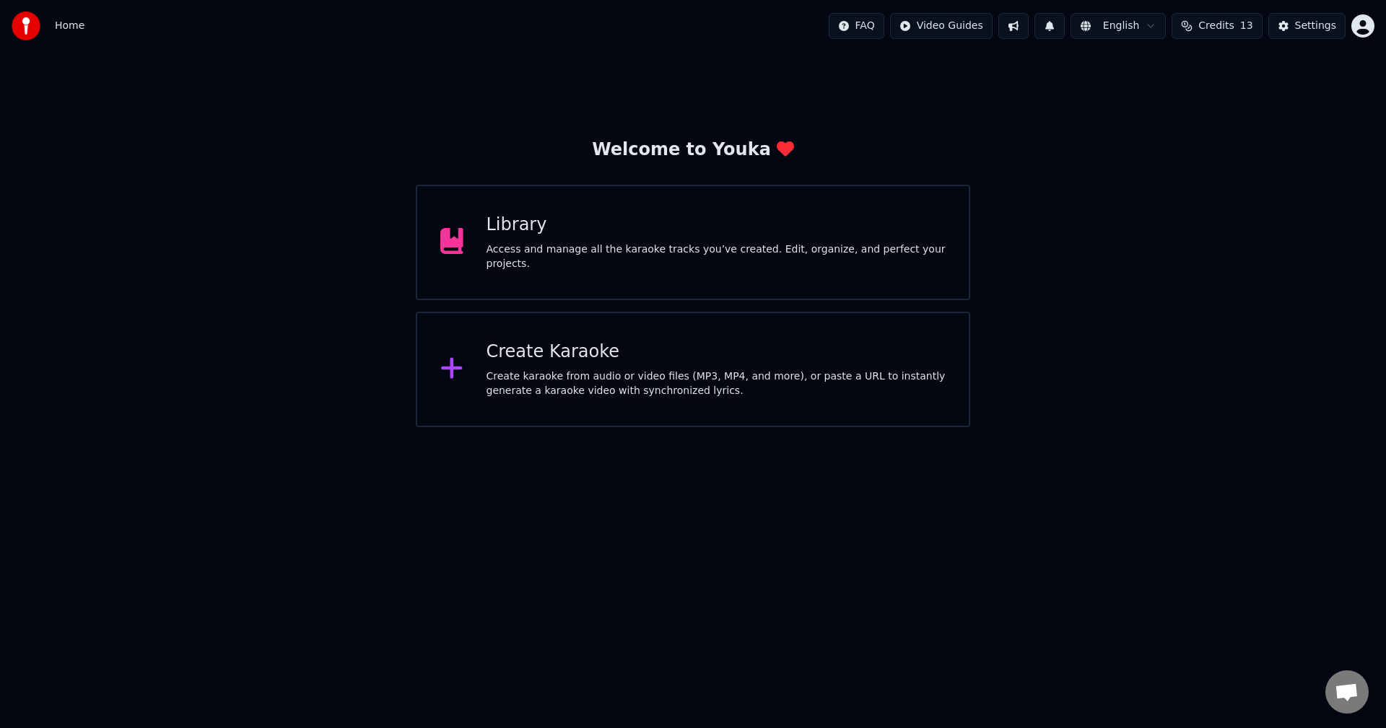
click at [672, 266] on div "Library Access and manage all the karaoke tracks you’ve created. Edit, organize…" at bounding box center [693, 243] width 554 height 116
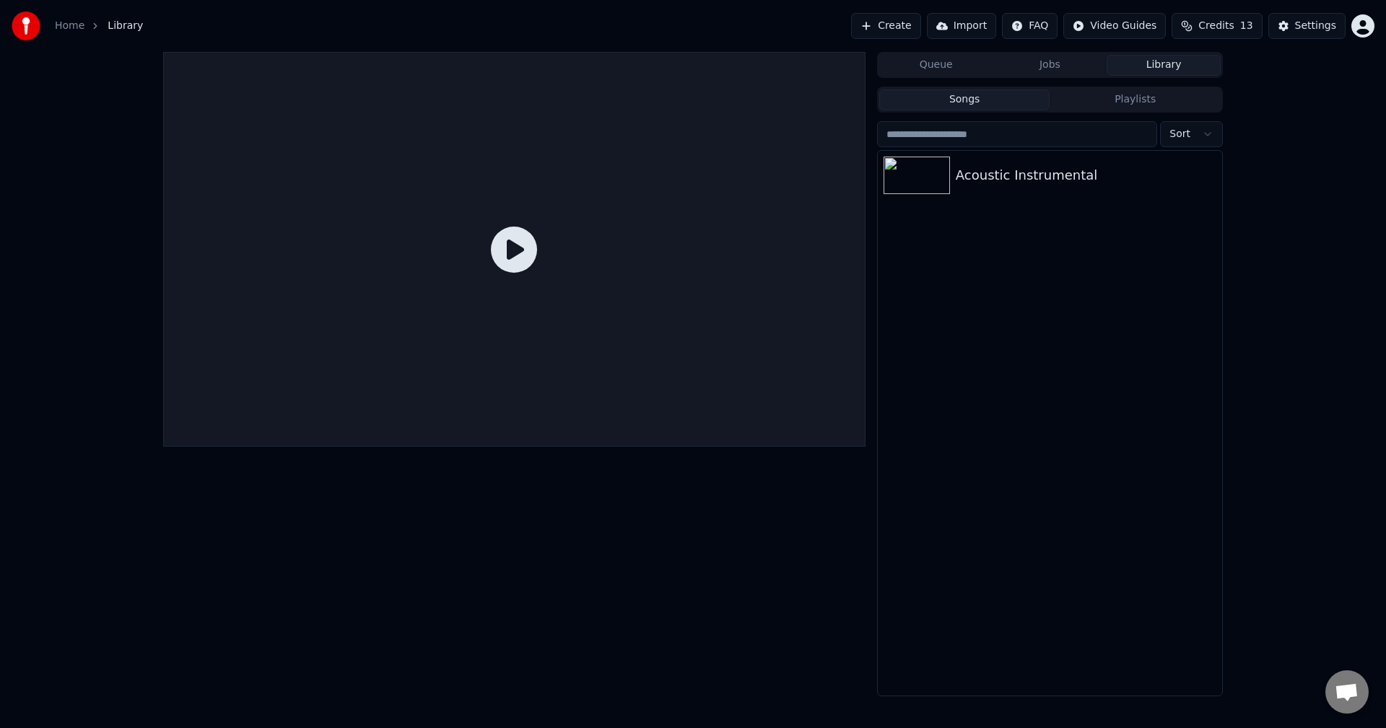
click at [1111, 109] on button "Playlists" at bounding box center [1135, 100] width 171 height 21
click at [975, 104] on button "Songs" at bounding box center [964, 100] width 171 height 21
click at [1211, 174] on icon "button" at bounding box center [1209, 175] width 14 height 12
click at [1065, 262] on div "Acoustic Instrumental" at bounding box center [1050, 423] width 344 height 545
click at [1206, 170] on icon "button" at bounding box center [1209, 175] width 14 height 12
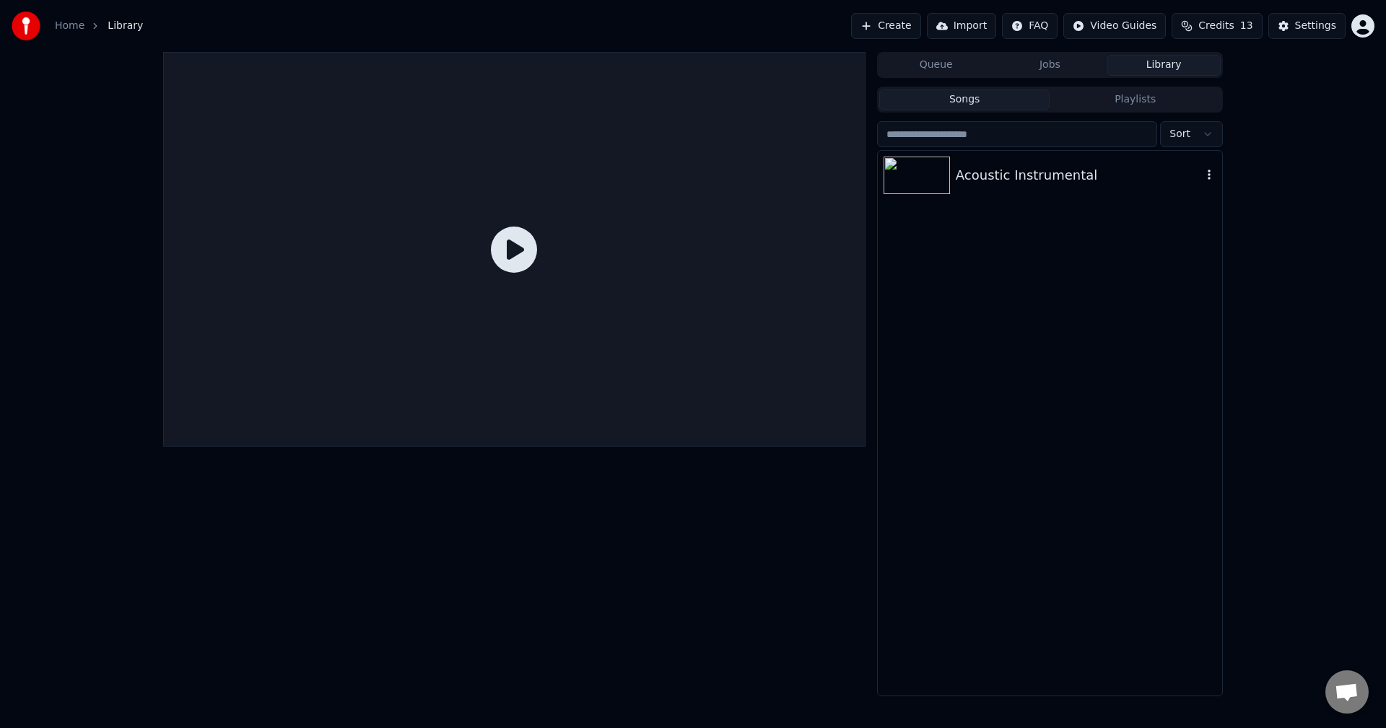
click at [1019, 178] on div "Acoustic Instrumental" at bounding box center [1079, 175] width 246 height 20
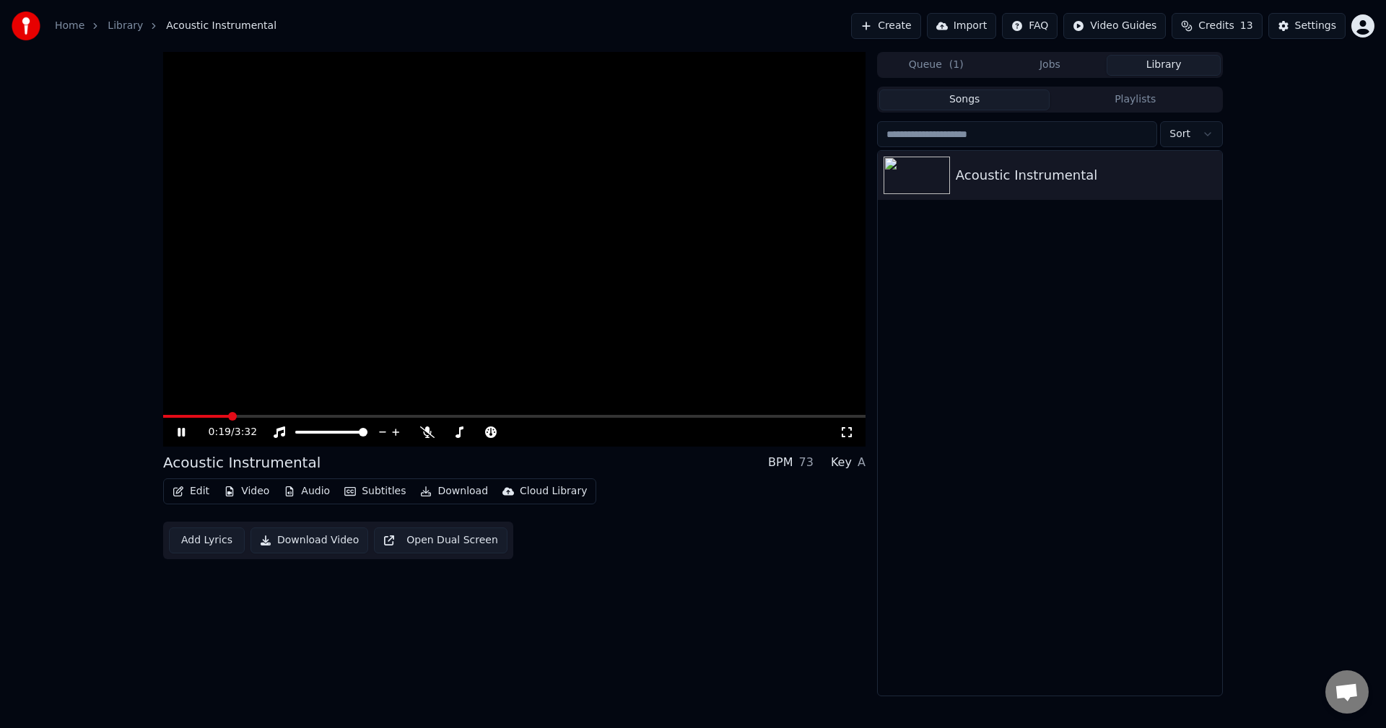
click at [907, 25] on button "Create" at bounding box center [886, 26] width 70 height 26
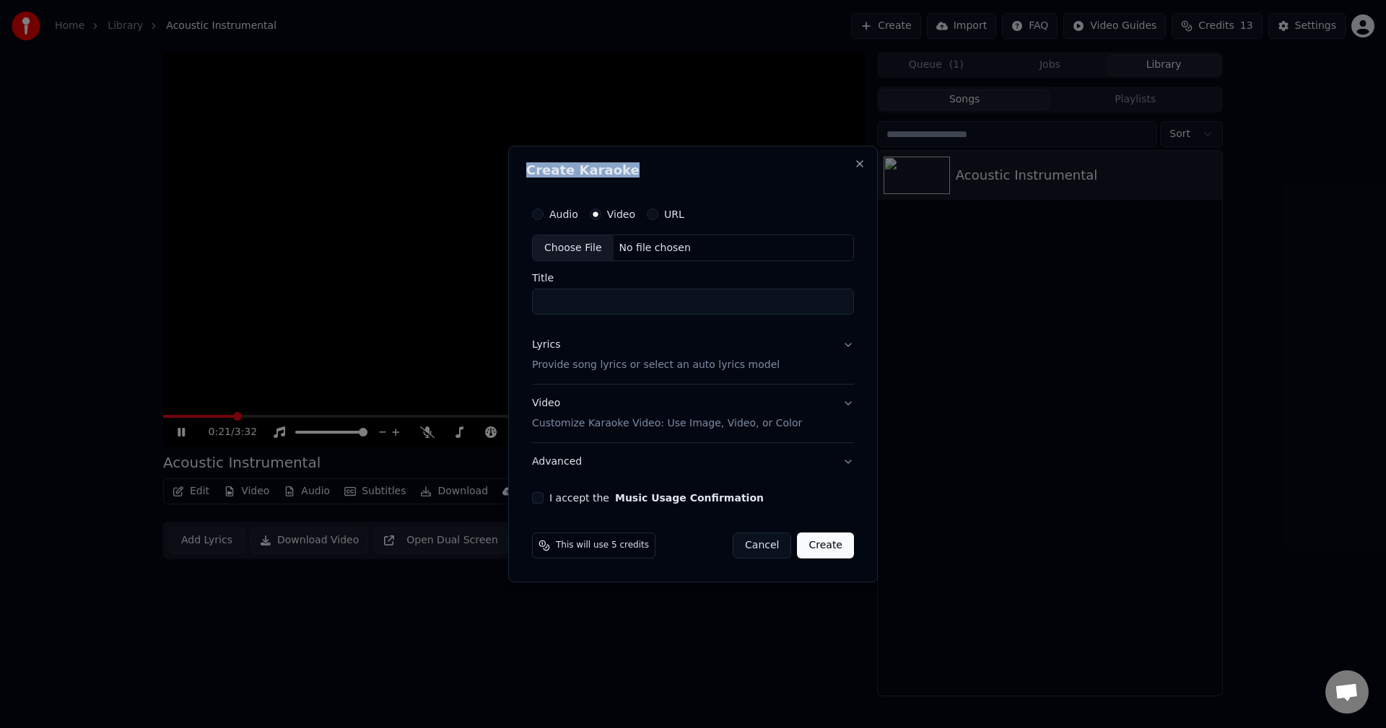
drag, startPoint x: 1013, startPoint y: 178, endPoint x: 959, endPoint y: 180, distance: 54.2
click at [1116, 180] on body "Home Library Acoustic Instrumental Create Import FAQ Video Guides Credits 13 Se…" at bounding box center [693, 364] width 1386 height 728
click at [659, 216] on div "URL" at bounding box center [666, 215] width 38 height 12
click at [656, 214] on div "URL" at bounding box center [666, 215] width 38 height 12
click at [648, 214] on button "URL" at bounding box center [653, 215] width 12 height 12
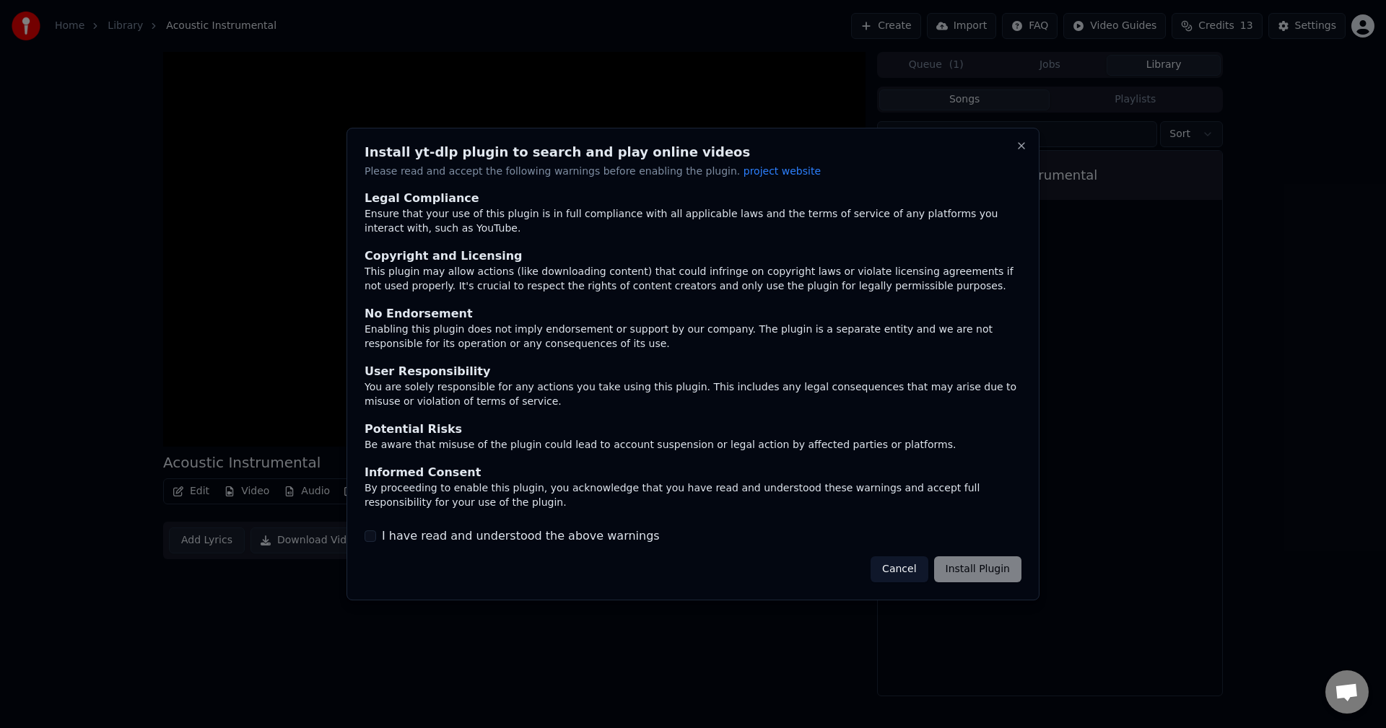
click at [958, 568] on div "Cancel Install Plugin" at bounding box center [946, 570] width 151 height 26
click at [1004, 573] on div "Cancel Install Plugin" at bounding box center [946, 570] width 151 height 26
click at [744, 173] on span "project website" at bounding box center [782, 171] width 77 height 12
click at [1019, 141] on button "Close" at bounding box center [1022, 146] width 12 height 12
click at [910, 570] on button "Cancel" at bounding box center [899, 570] width 57 height 26
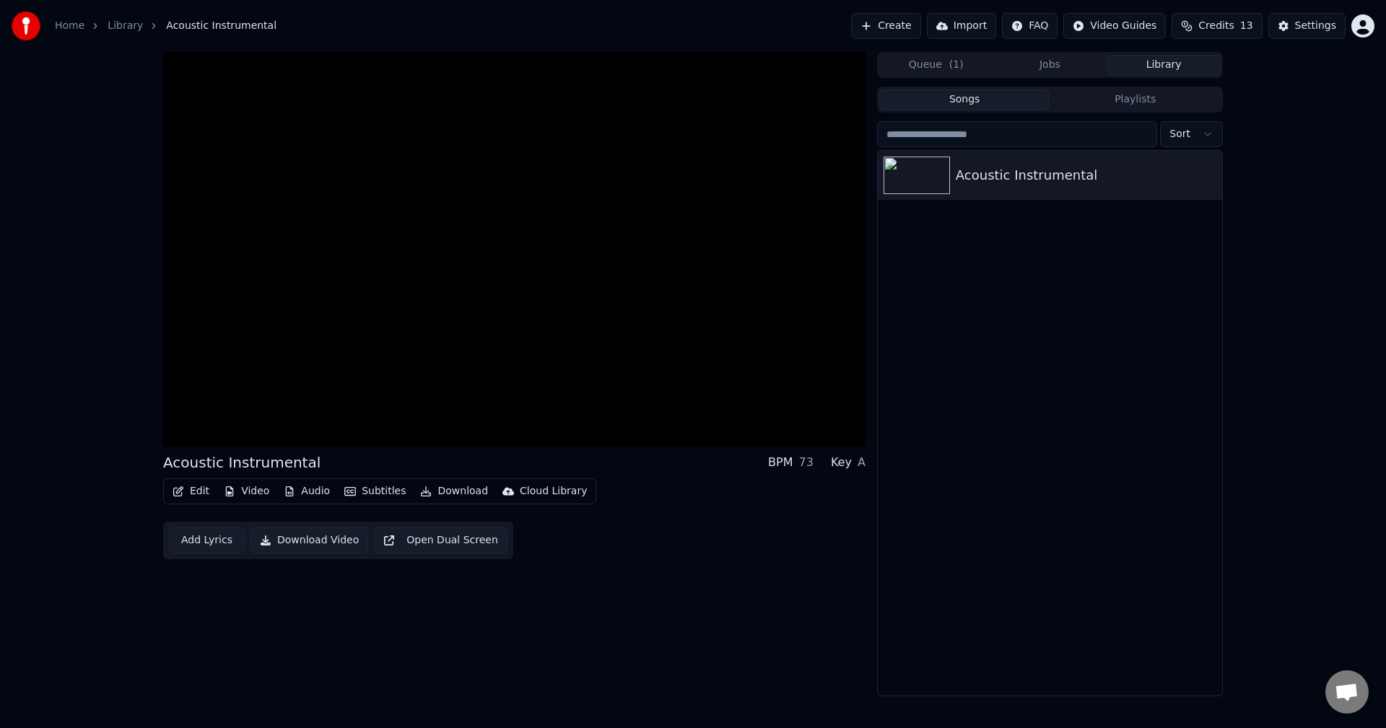
click at [978, 22] on button "Import" at bounding box center [961, 26] width 69 height 26
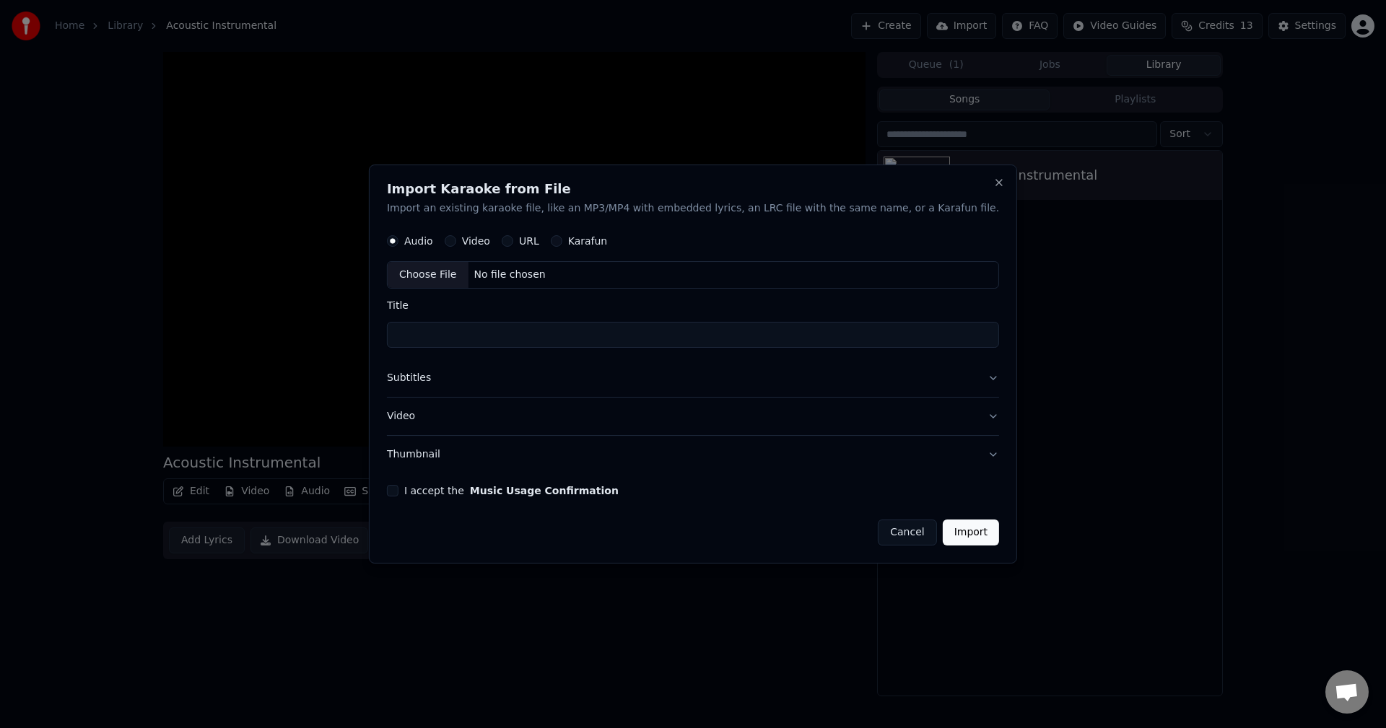
click at [531, 272] on div "No file chosen" at bounding box center [509, 276] width 83 height 14
click at [490, 241] on div "Video" at bounding box center [467, 242] width 45 height 12
click at [456, 239] on button "Video" at bounding box center [451, 242] width 12 height 12
click at [539, 237] on label "URL" at bounding box center [529, 242] width 20 height 10
click at [513, 237] on button "URL" at bounding box center [508, 242] width 12 height 12
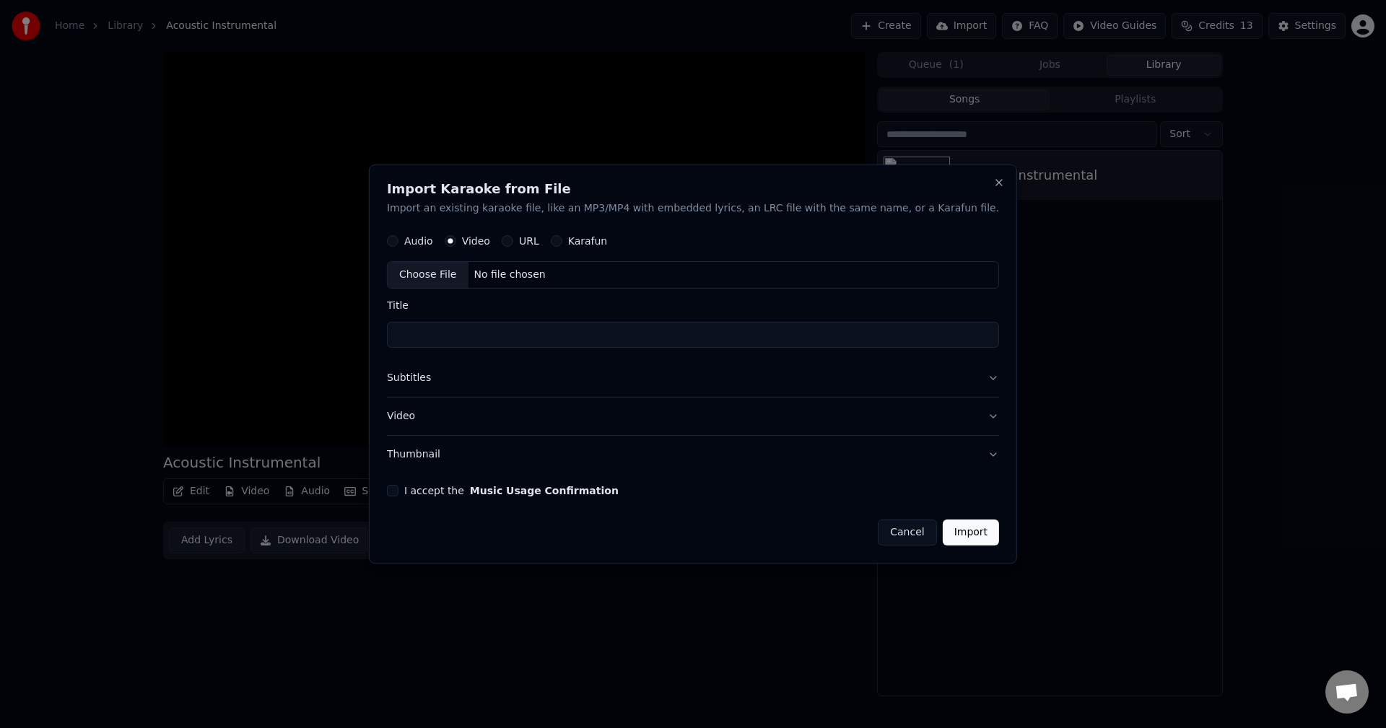
click at [539, 237] on label "URL" at bounding box center [529, 242] width 20 height 10
click at [513, 237] on button "URL" at bounding box center [508, 242] width 12 height 12
click at [456, 243] on button "Video" at bounding box center [451, 241] width 12 height 12
click at [604, 279] on div "Choose File No file chosen" at bounding box center [693, 275] width 612 height 27
type input "**********"
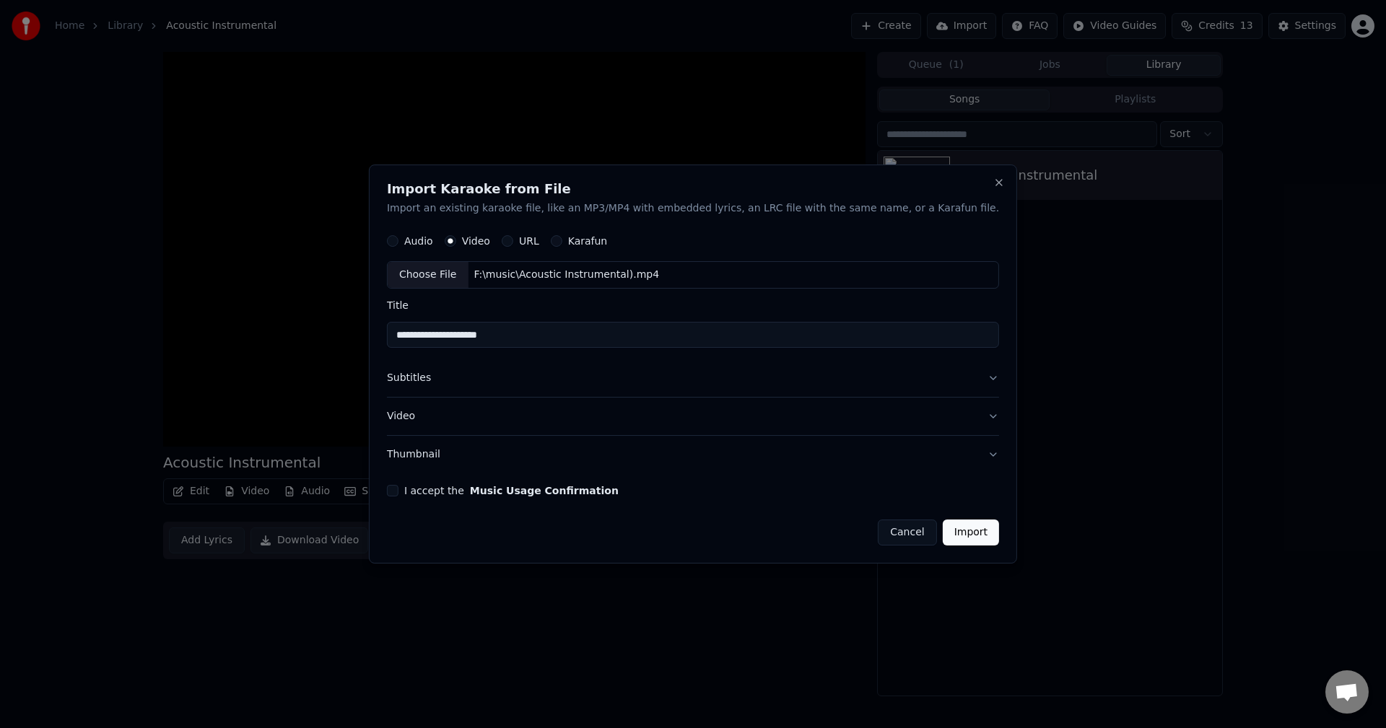
click at [583, 414] on button "Video" at bounding box center [693, 417] width 612 height 38
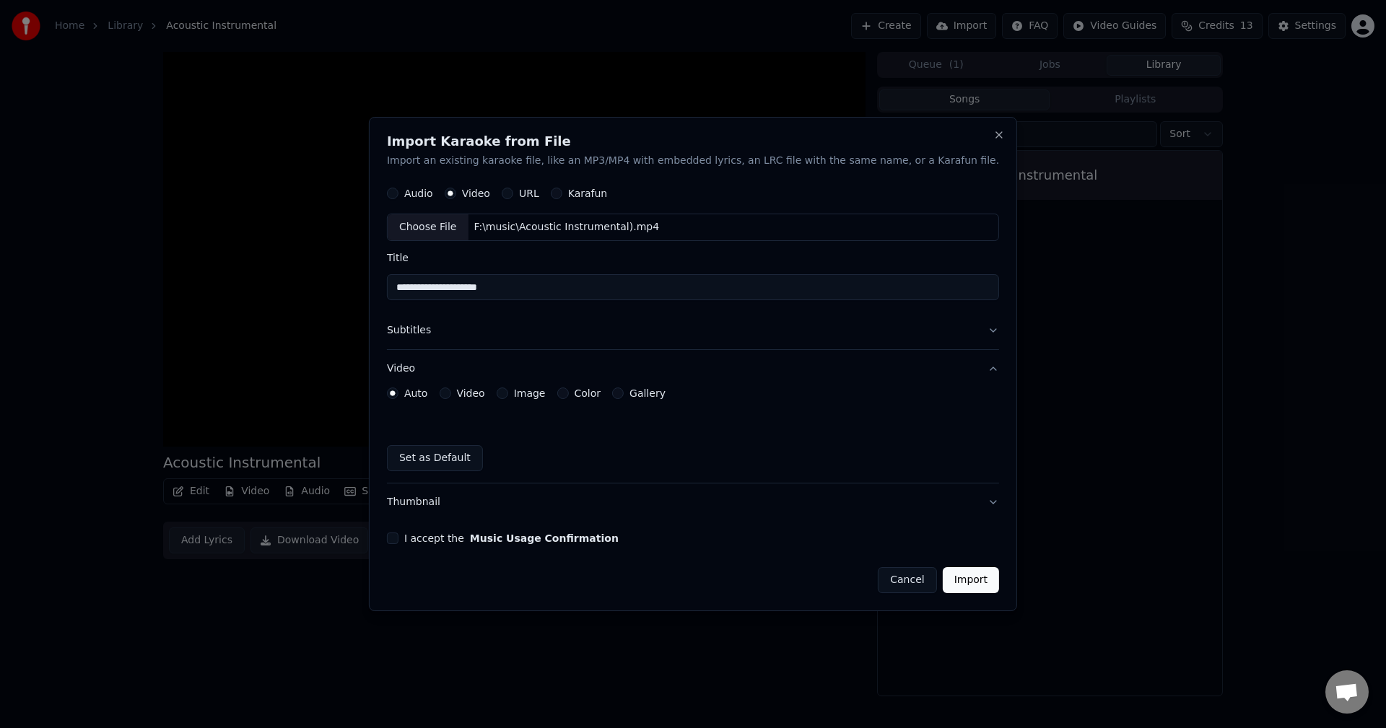
click at [599, 353] on button "Video" at bounding box center [693, 369] width 612 height 38
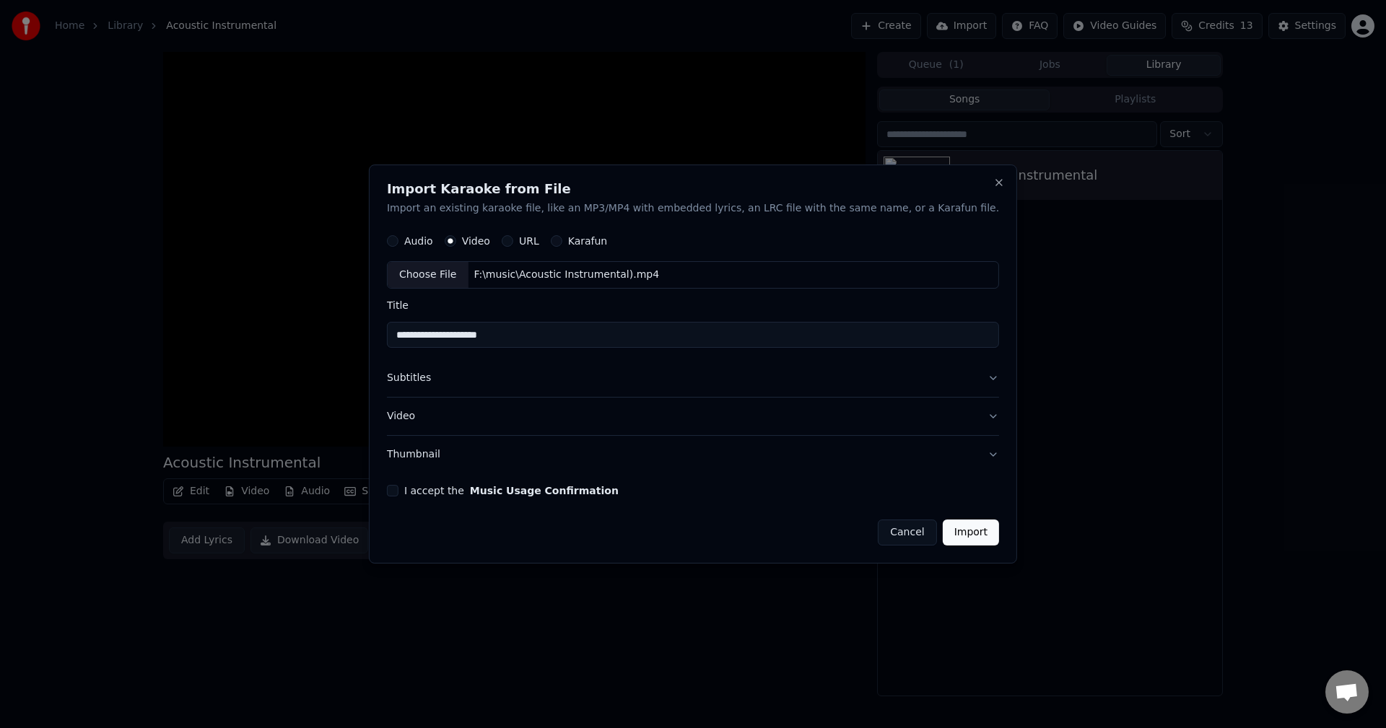
click at [943, 531] on button "Import" at bounding box center [971, 533] width 56 height 26
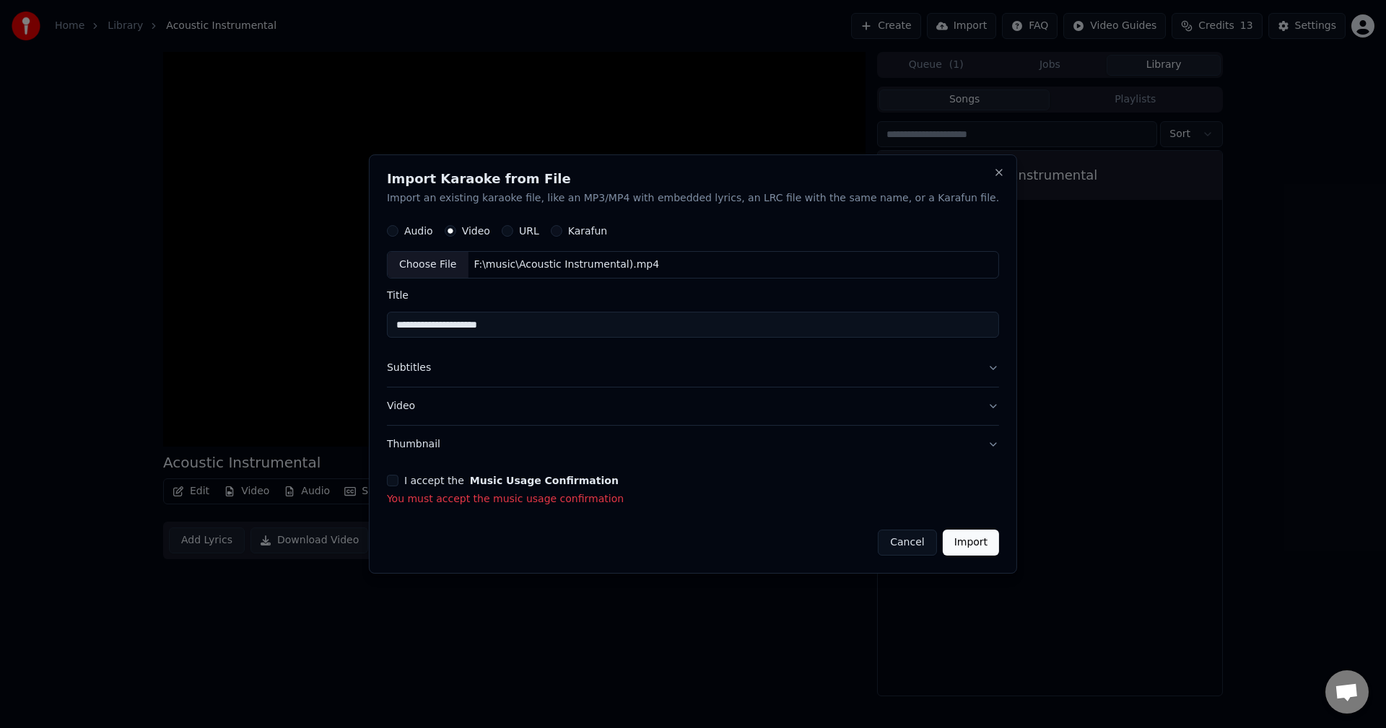
drag, startPoint x: 451, startPoint y: 479, endPoint x: 647, endPoint y: 494, distance: 196.2
click at [456, 478] on label "I accept the Music Usage Confirmation" at bounding box center [511, 481] width 214 height 10
click at [399, 478] on button "I accept the Music Usage Confirmation" at bounding box center [393, 481] width 12 height 12
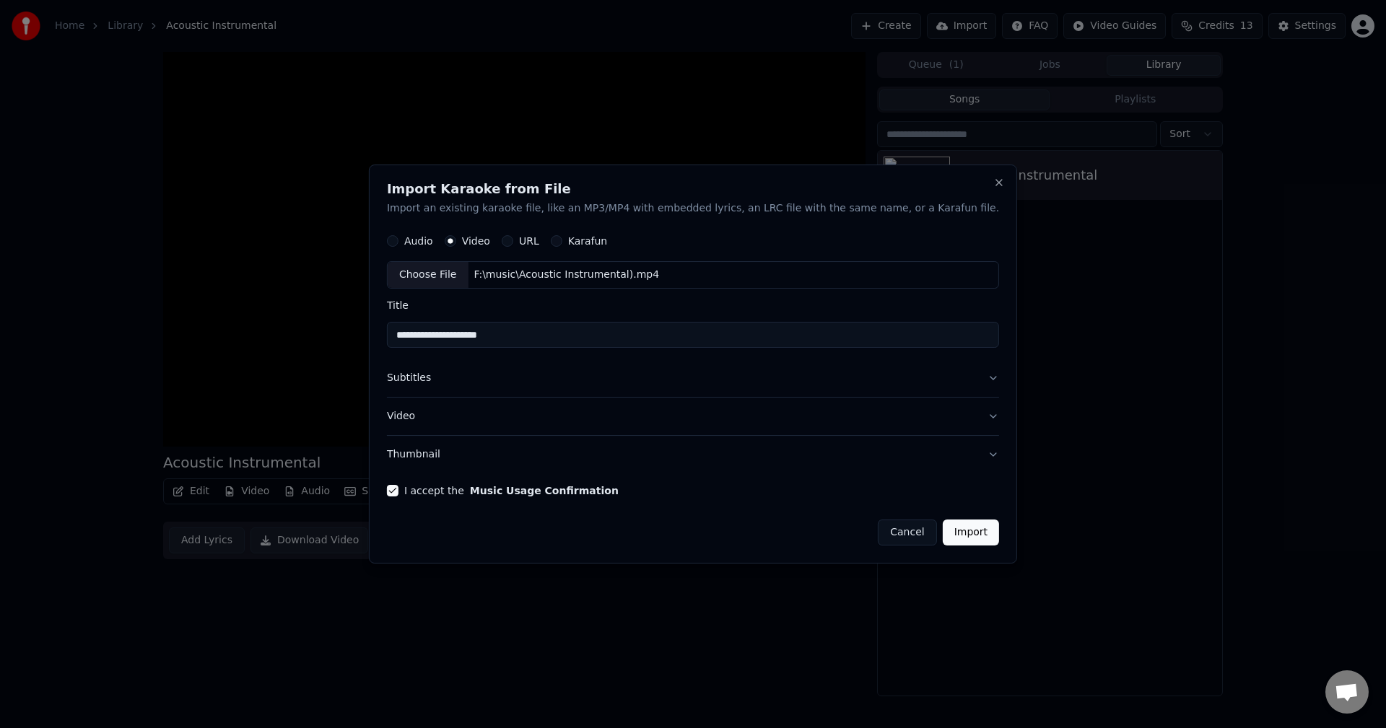
click at [943, 532] on button "Import" at bounding box center [971, 533] width 56 height 26
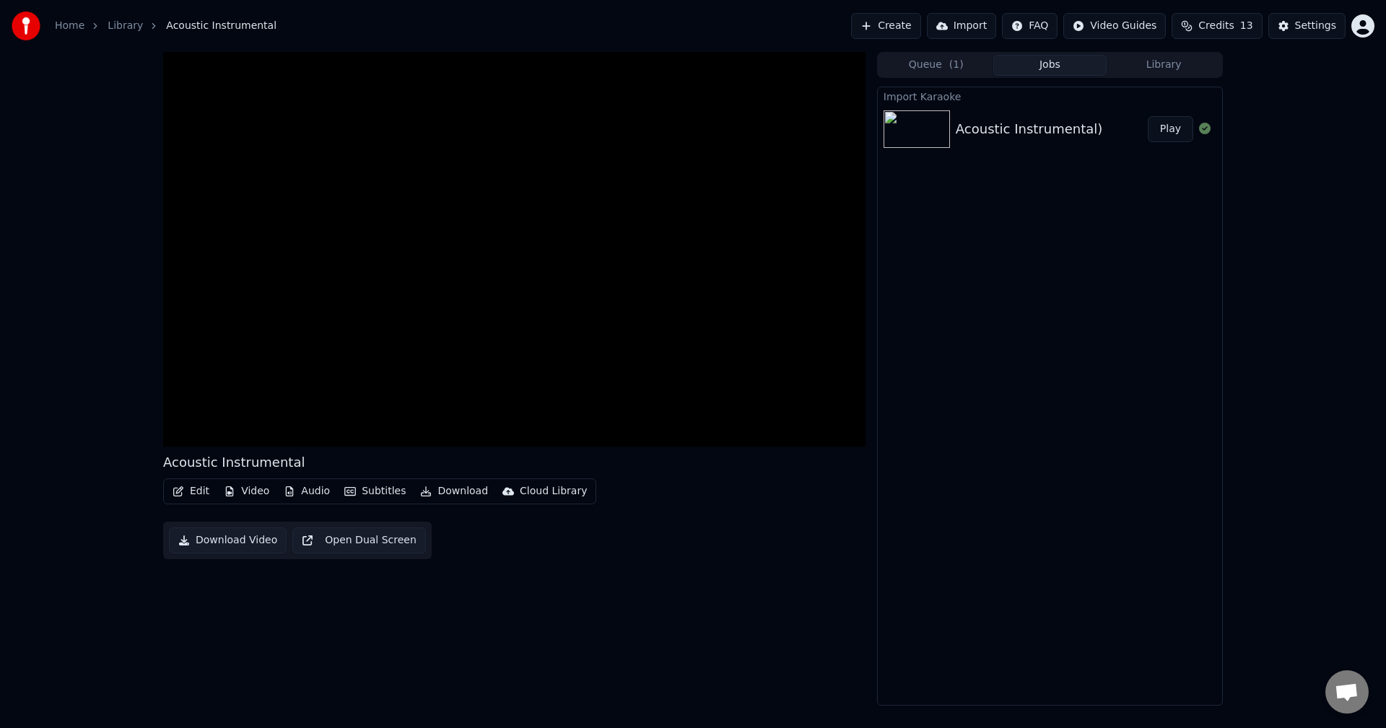
click at [1365, 14] on div "Create Import FAQ Video Guides Credits 13 Settings" at bounding box center [1112, 26] width 523 height 26
click at [1357, 26] on html "Home Library Acoustic Instrumental Create Import FAQ Video Guides Credits 13 Se…" at bounding box center [693, 364] width 1386 height 728
